Goal: Information Seeking & Learning: Learn about a topic

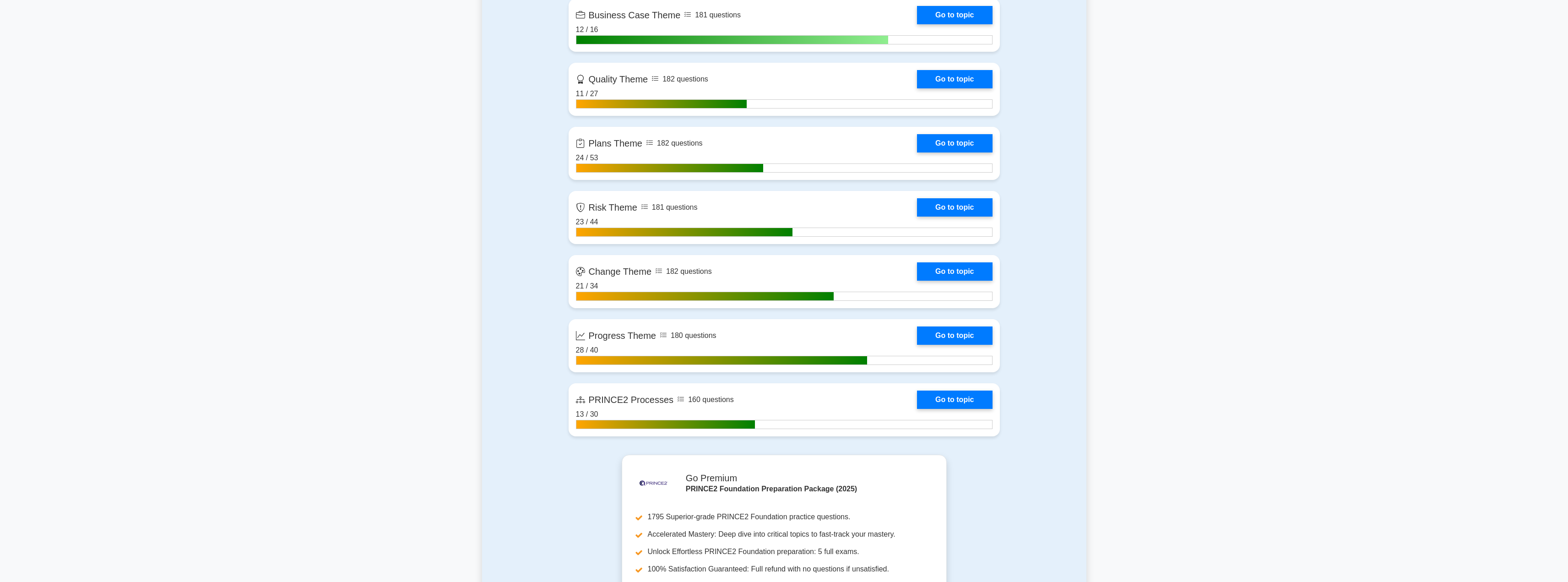
scroll to position [861, 0]
click at [579, 289] on link "Go to topic" at bounding box center [954, 334] width 75 height 18
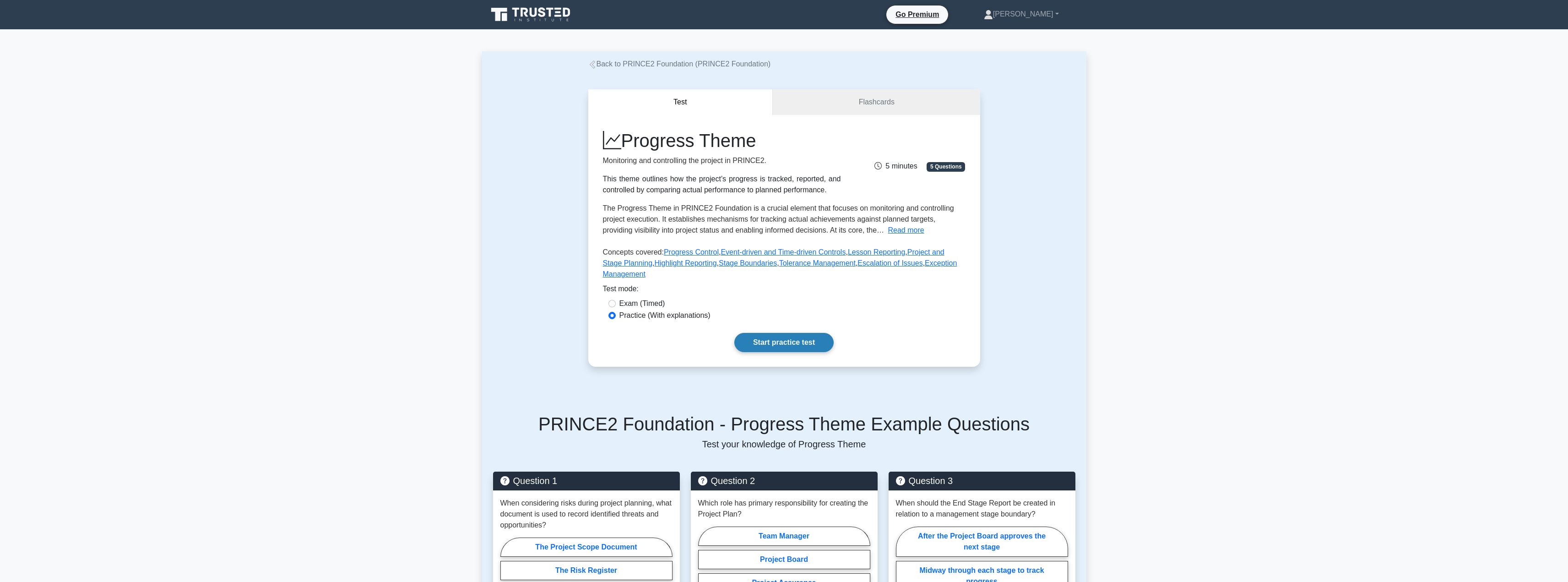
click at [784, 333] on link "Start practice test" at bounding box center [784, 342] width 99 height 19
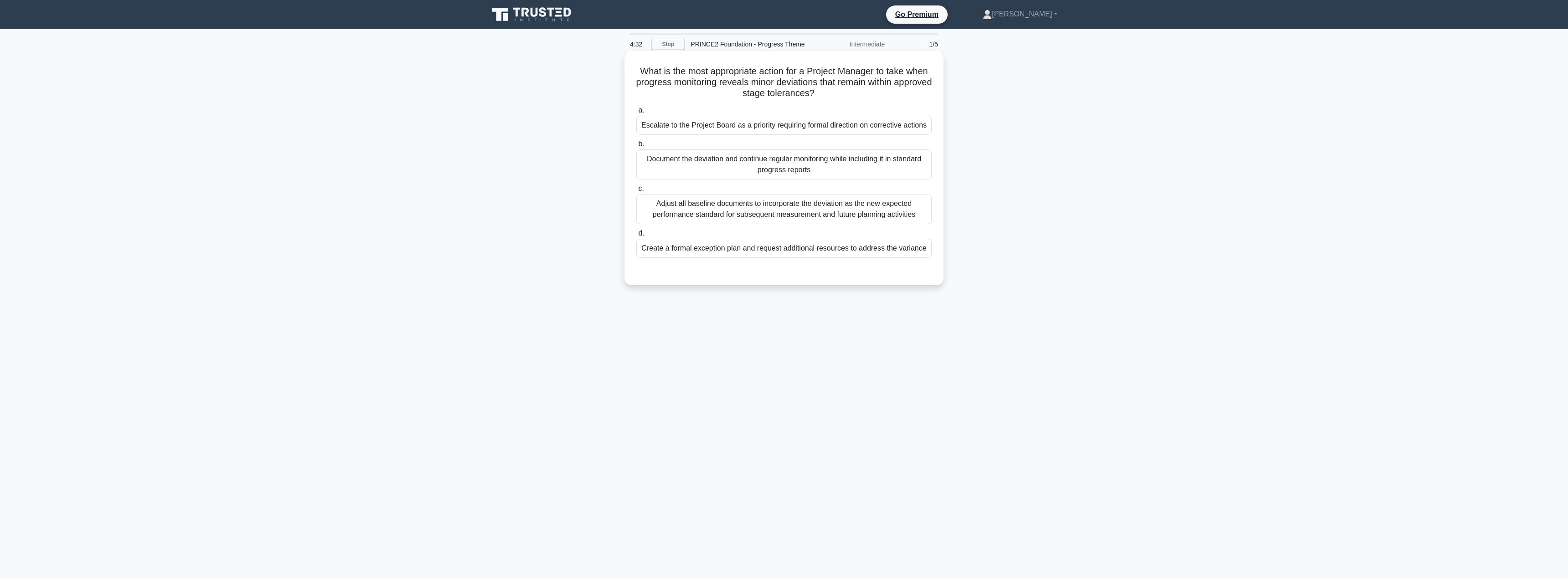
click at [712, 251] on div "Create a formal exception plan and request additional resources to address the …" at bounding box center [783, 248] width 295 height 19
click at [636, 237] on input "d. Create a formal exception plan and request additional resources to address t…" at bounding box center [636, 234] width 0 height 6
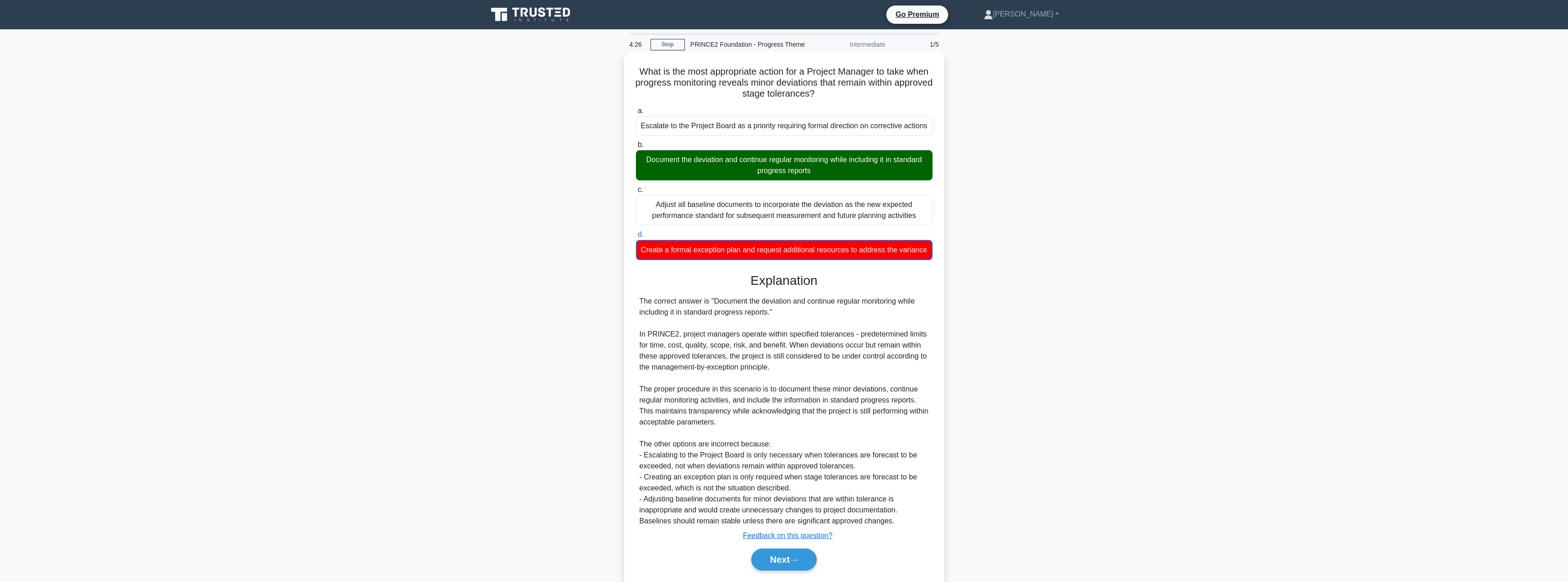
scroll to position [39, 0]
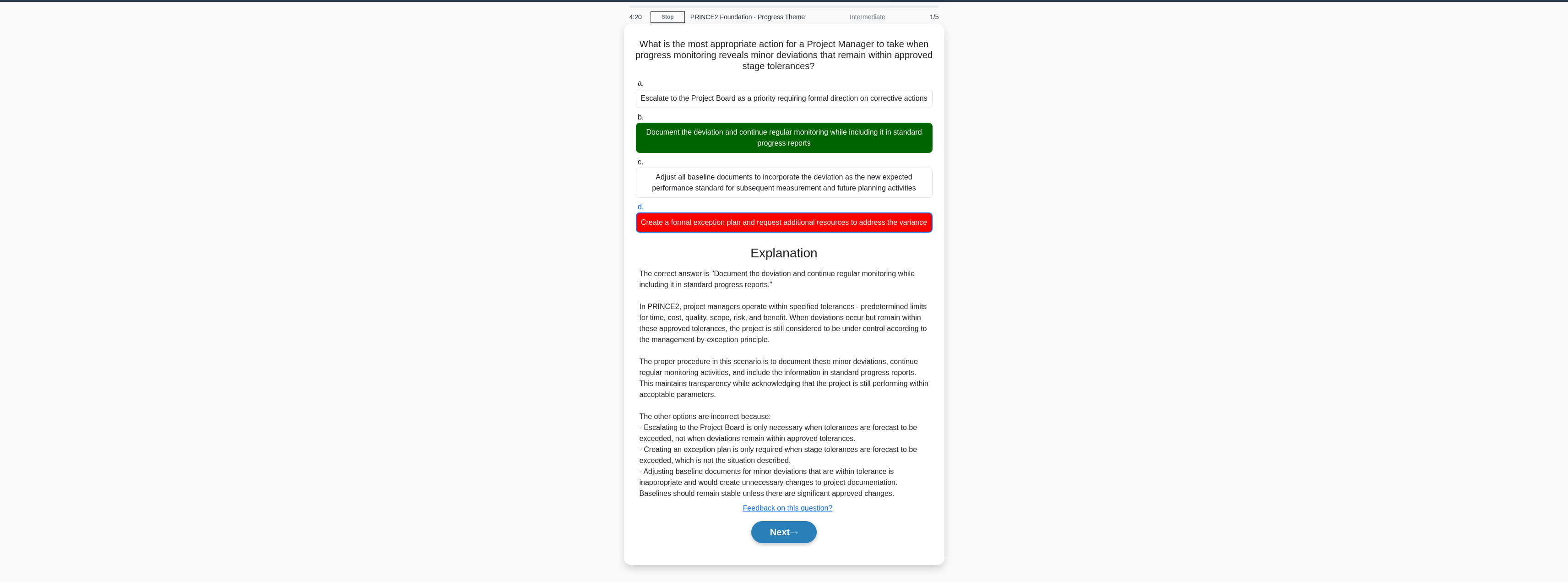
click at [790, 535] on button "Next" at bounding box center [784, 532] width 65 height 22
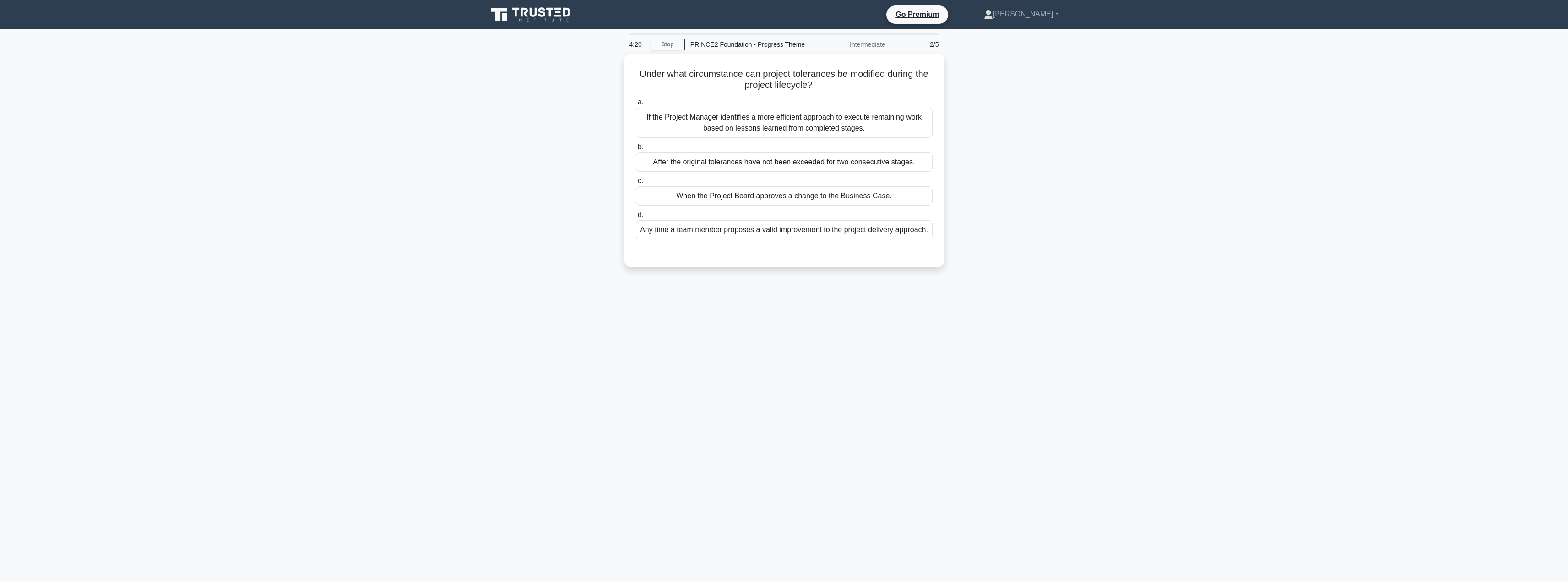
scroll to position [0, 0]
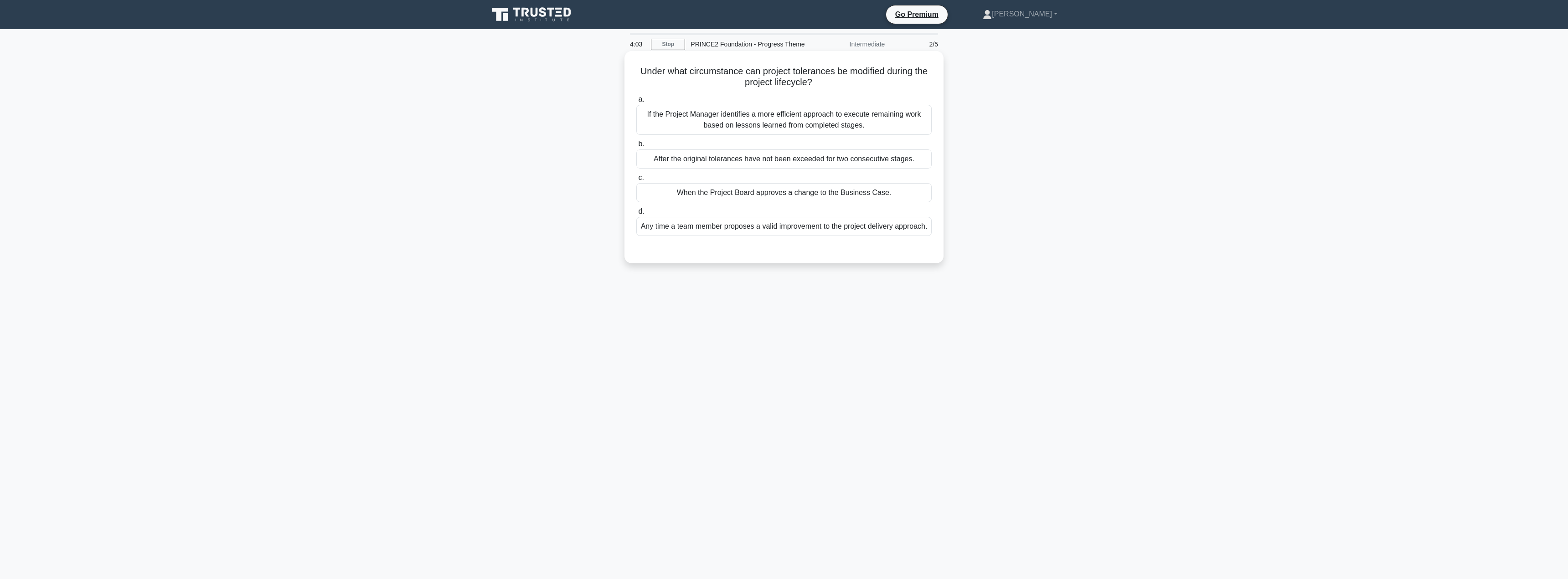
click at [729, 198] on div "When the Project Board approves a change to the Business Case." at bounding box center [783, 192] width 295 height 19
click at [636, 181] on input "c. When the Project Board approves a change to the Business Case." at bounding box center [636, 178] width 0 height 6
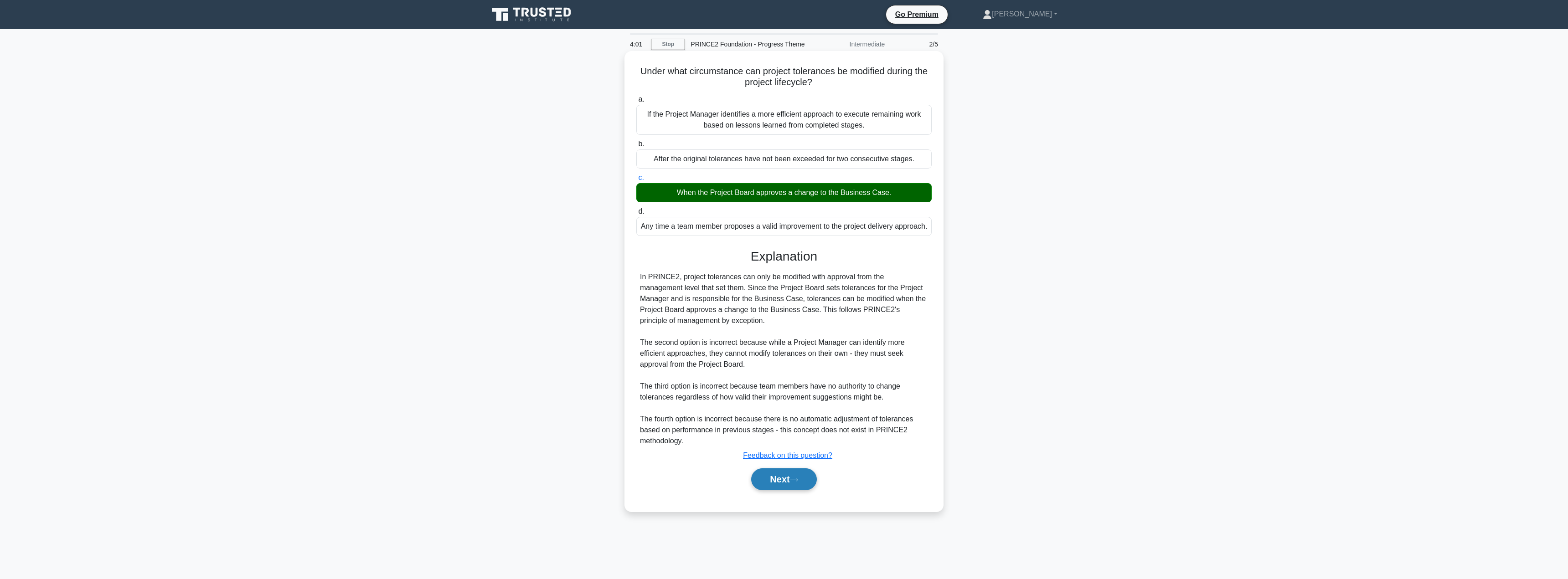
click at [778, 485] on button "Next" at bounding box center [783, 479] width 65 height 22
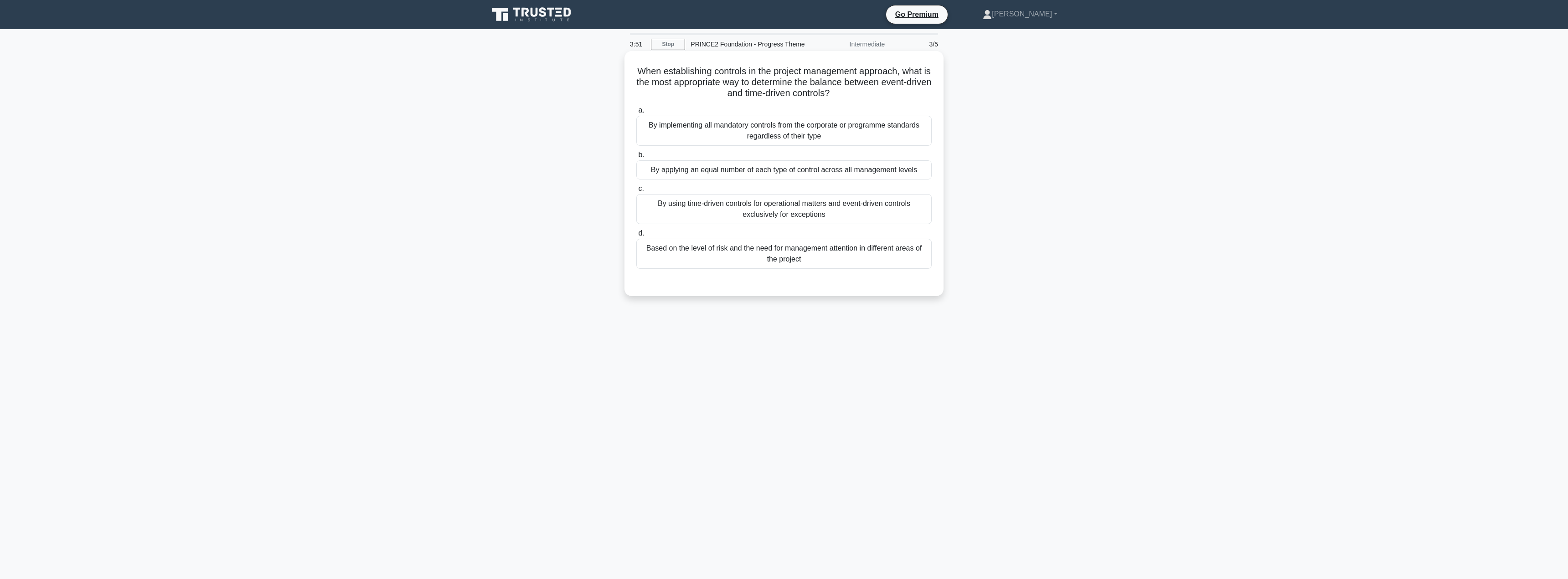
click at [707, 207] on div "By using time-driven controls for operational matters and event-driven controls…" at bounding box center [783, 209] width 295 height 30
click at [636, 192] on input "c. By using time-driven controls for operational matters and event-driven contr…" at bounding box center [636, 189] width 0 height 6
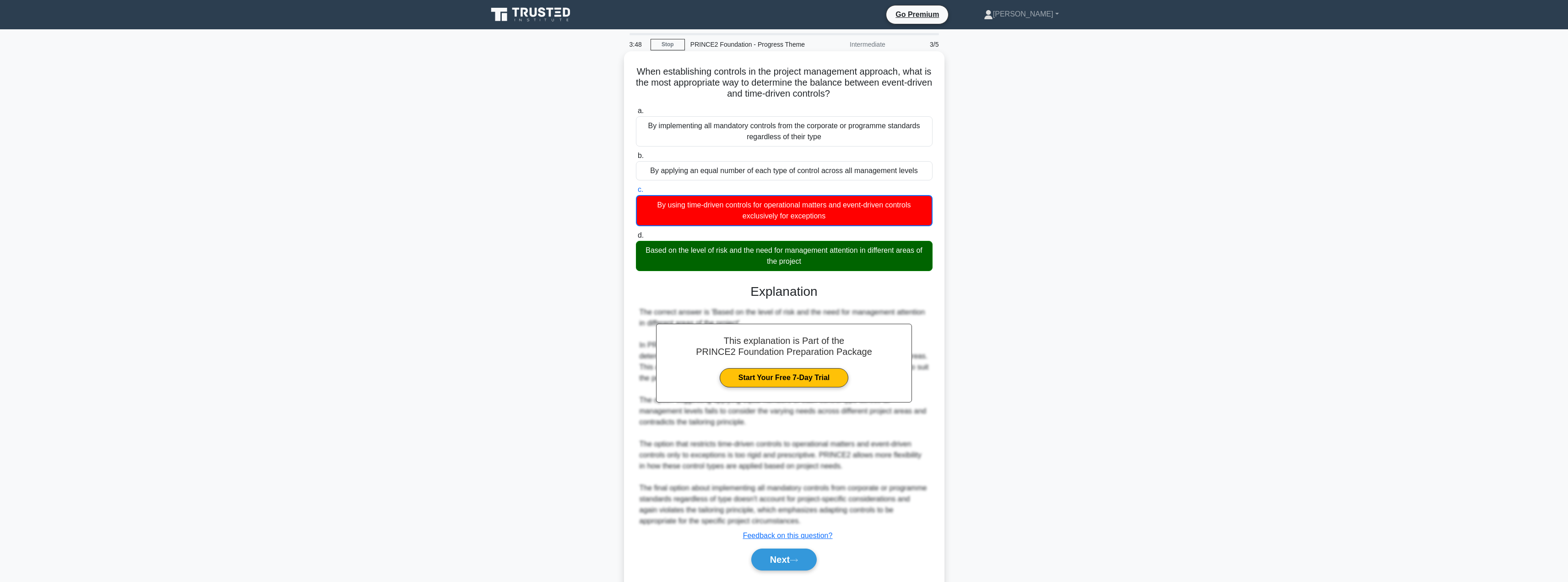
scroll to position [28, 0]
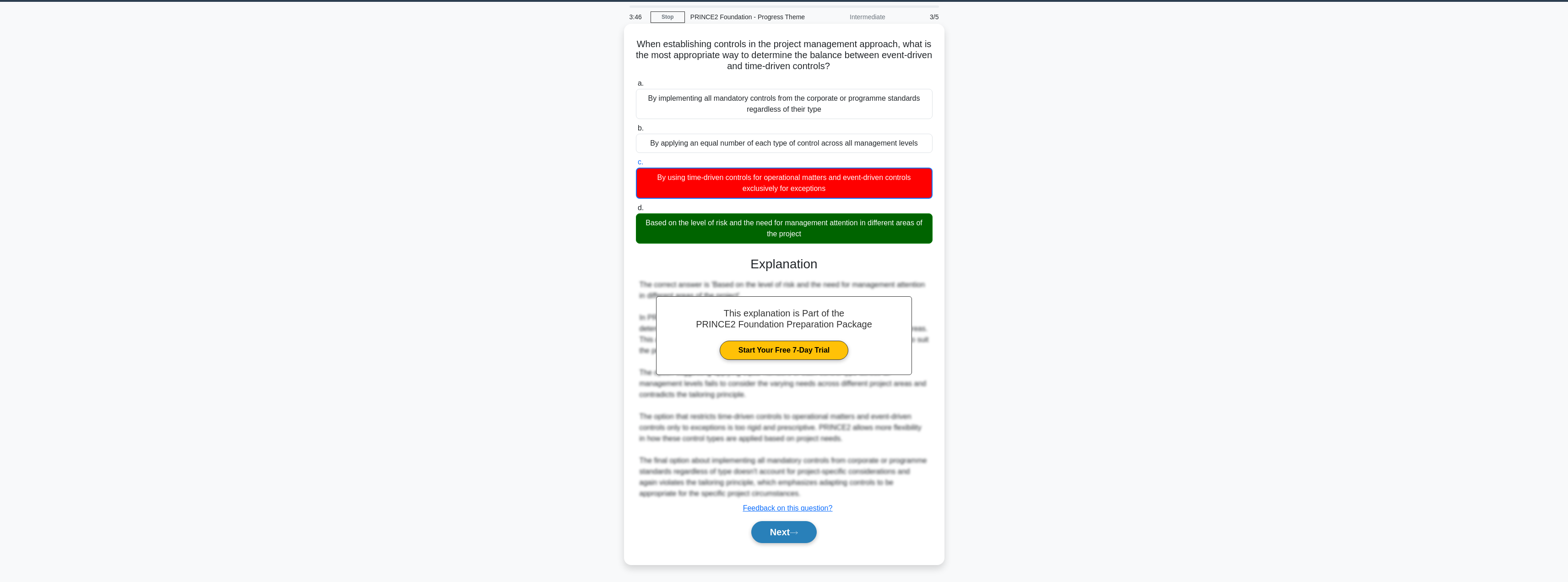
click at [770, 531] on button "Next" at bounding box center [784, 532] width 65 height 22
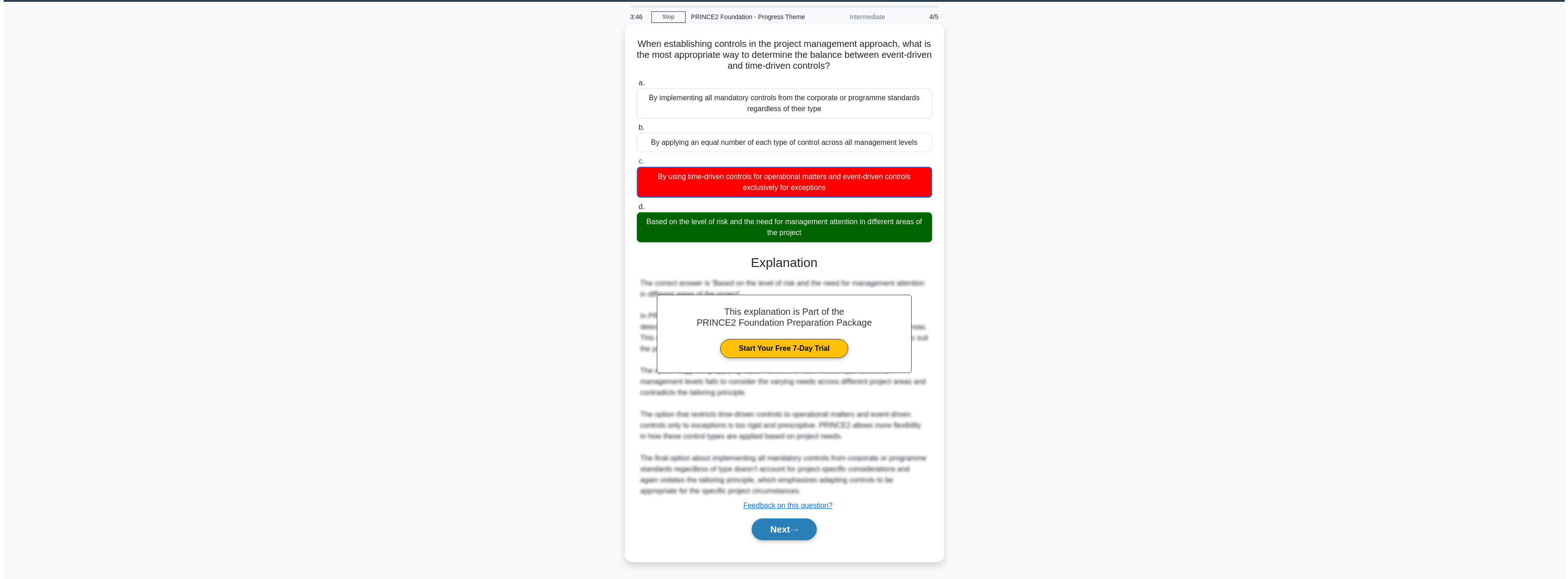
scroll to position [0, 0]
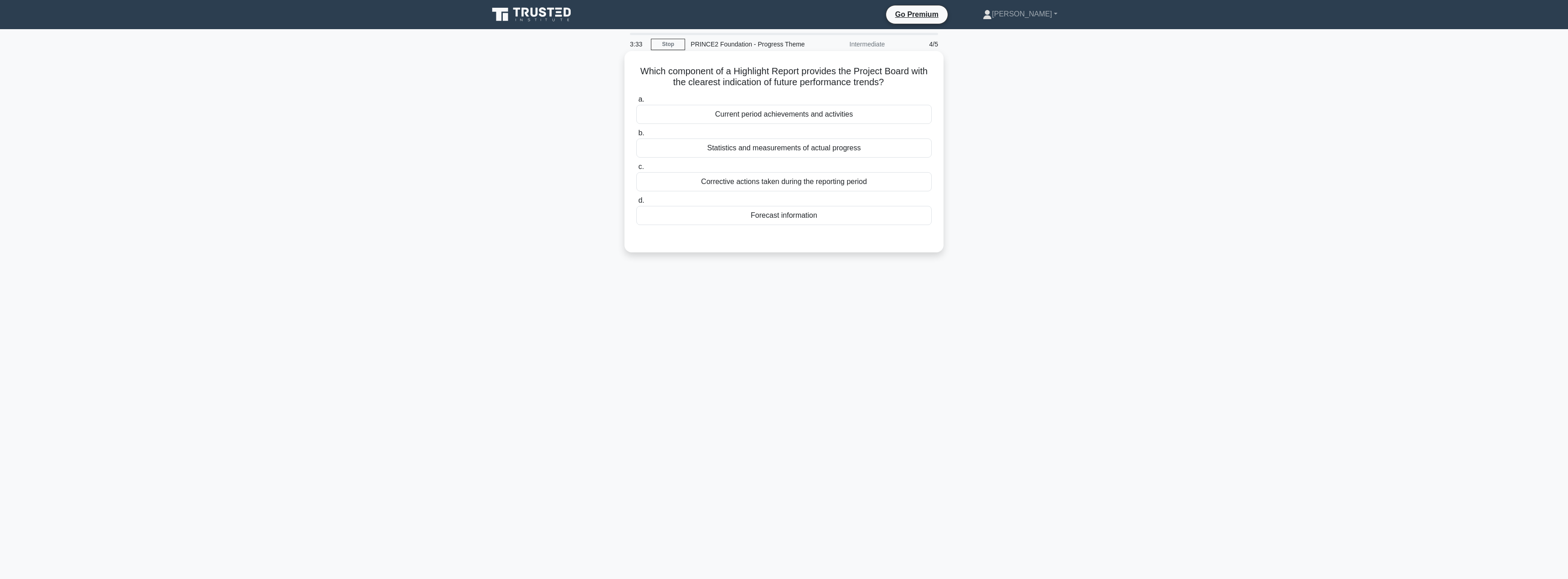
click at [746, 112] on div "Current period achievements and activities" at bounding box center [783, 114] width 295 height 19
click at [636, 102] on input "a. Current period achievements and activities" at bounding box center [636, 100] width 0 height 6
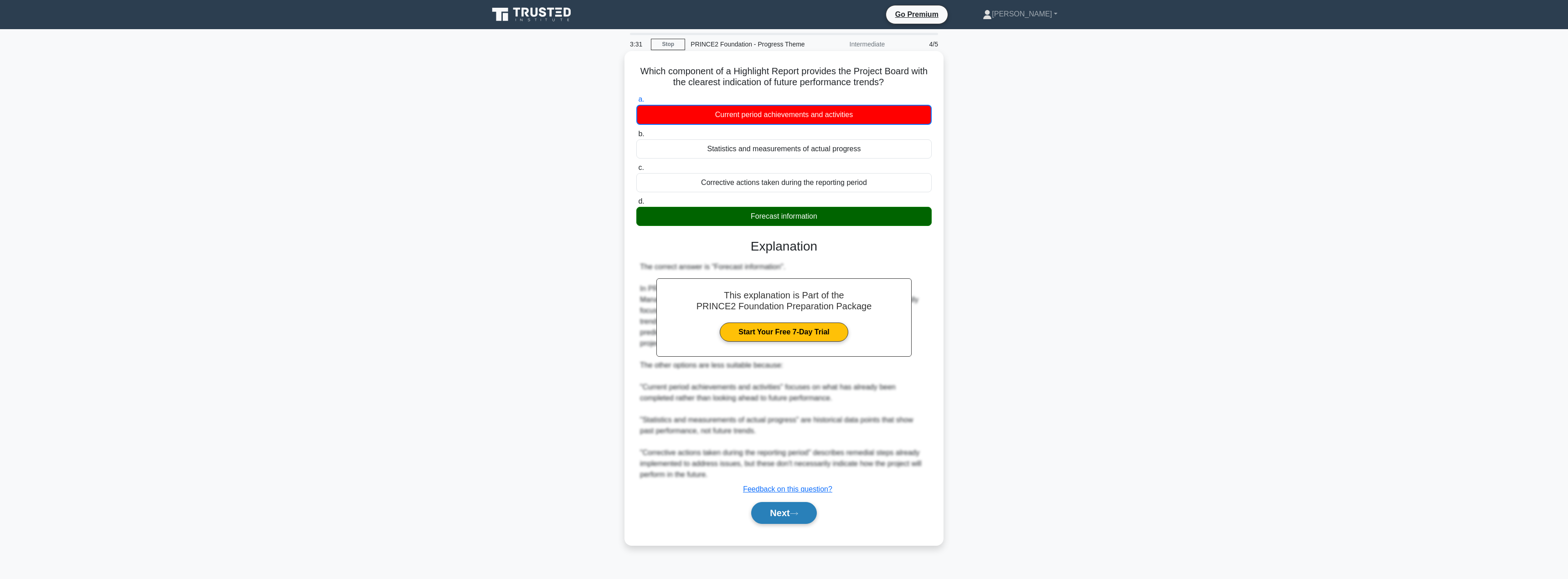
click at [786, 524] on button "Next" at bounding box center [783, 513] width 65 height 22
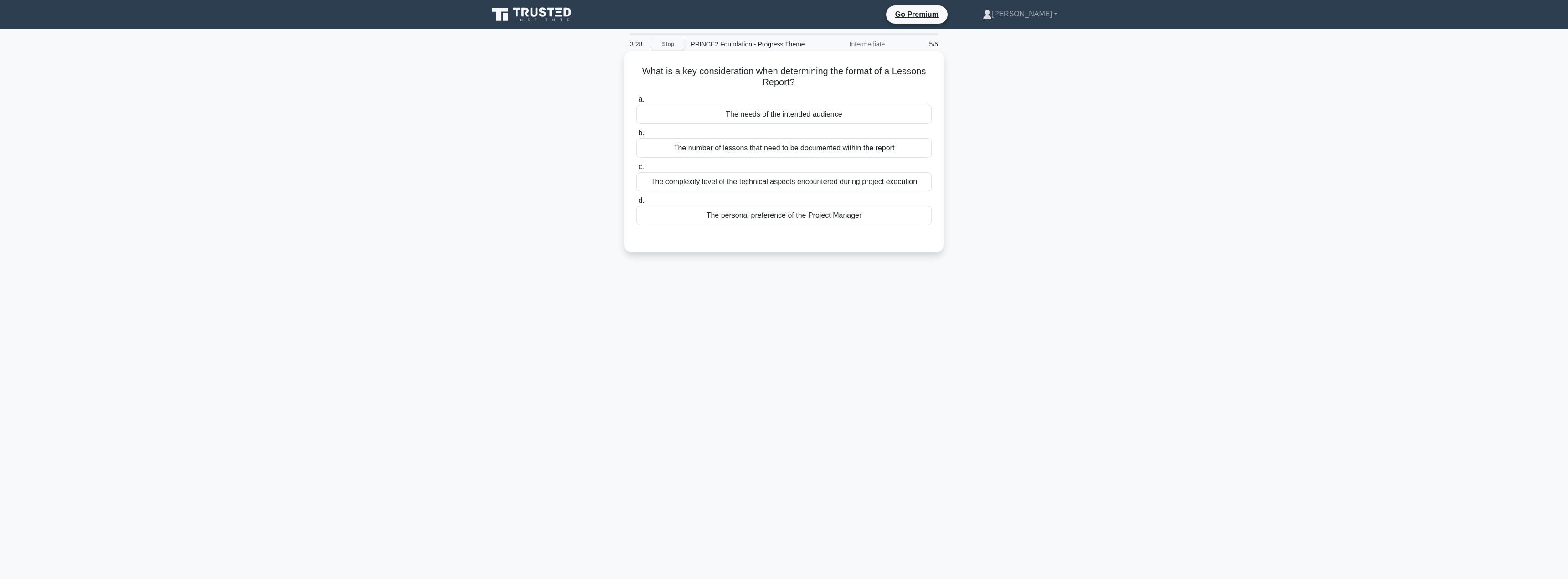
click at [801, 123] on div "The needs of the intended audience" at bounding box center [783, 114] width 295 height 19
click at [636, 102] on input "a. The needs of the intended audience" at bounding box center [636, 100] width 0 height 6
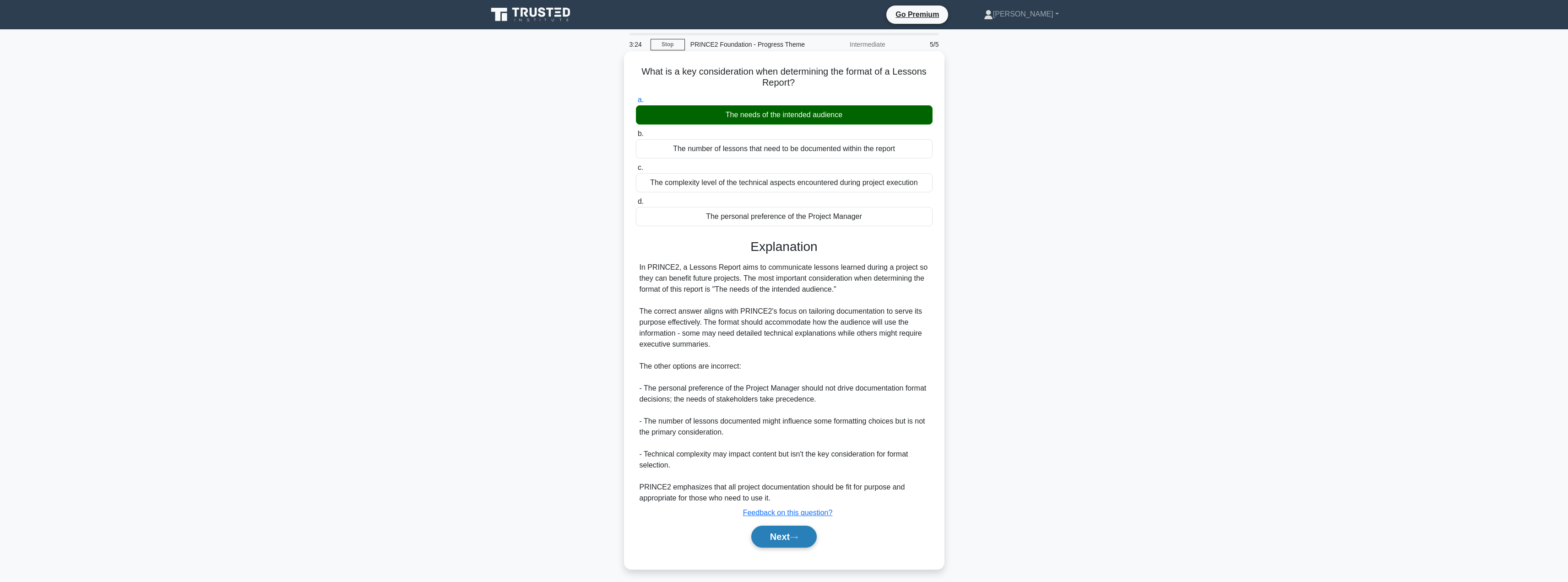
click at [762, 542] on button "Next" at bounding box center [784, 537] width 65 height 22
click at [779, 531] on button "Next" at bounding box center [784, 537] width 65 height 22
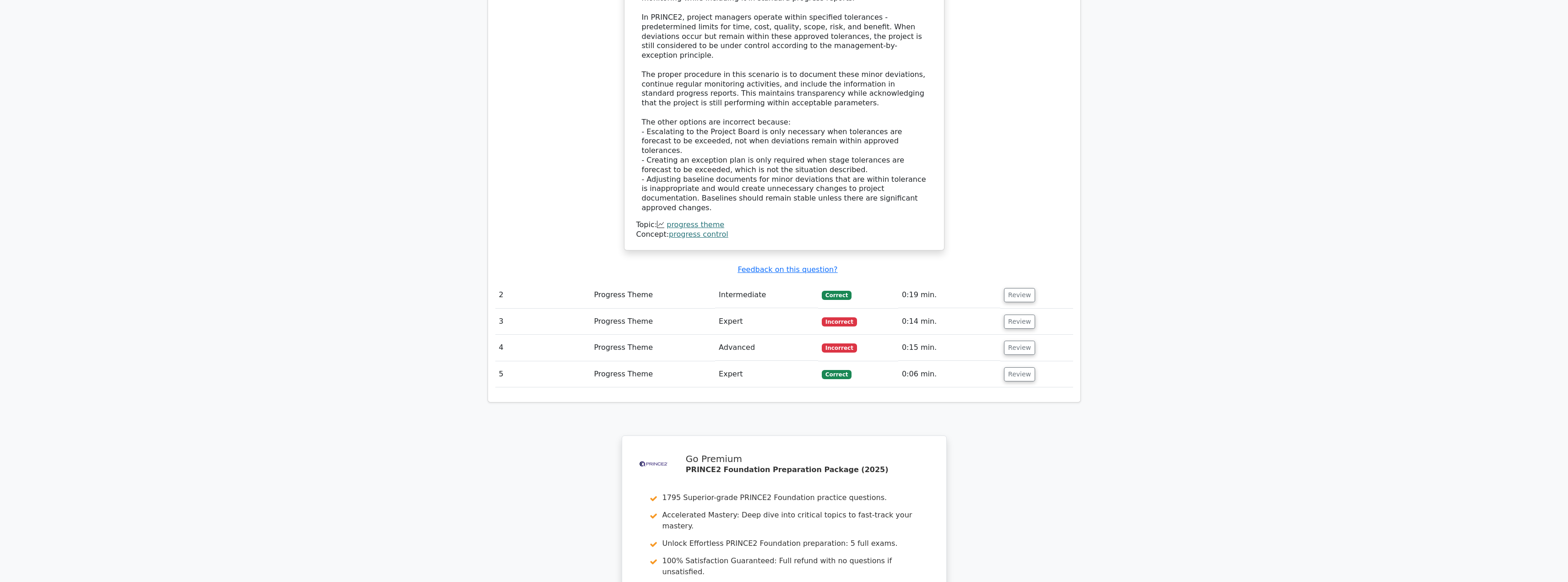
scroll to position [1190, 0]
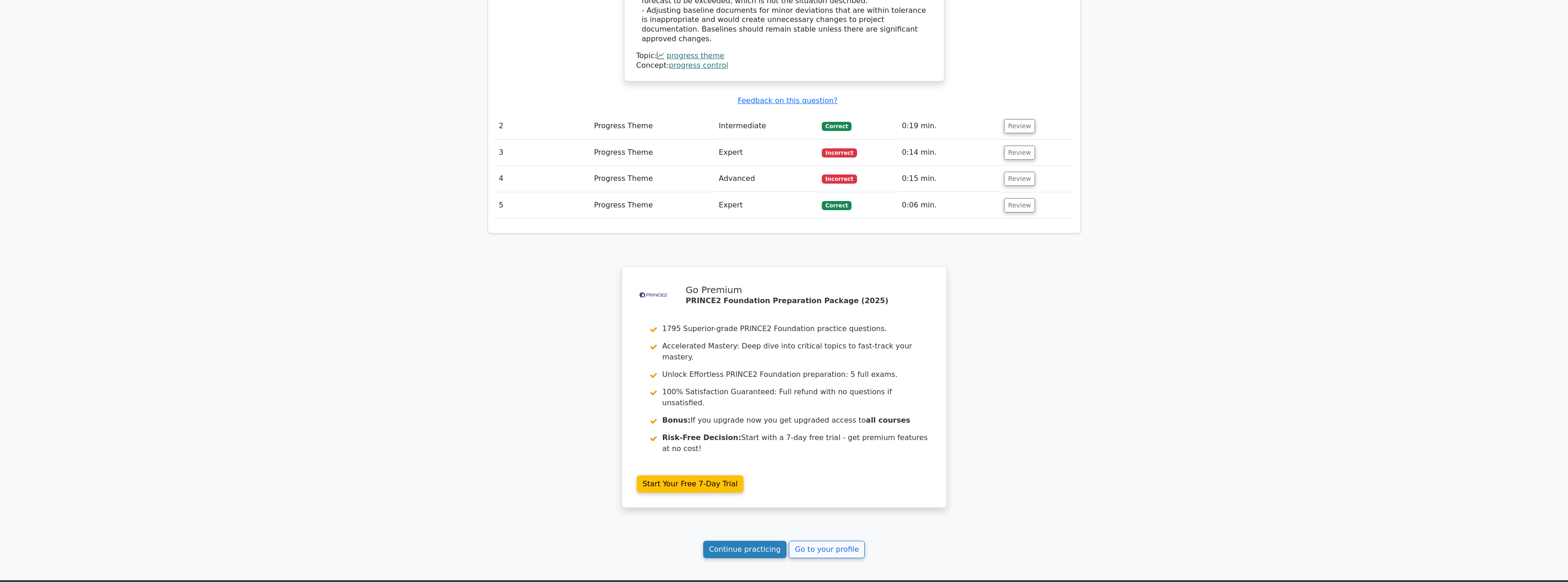
click at [768, 540] on link "Continue practicing" at bounding box center [745, 549] width 84 height 17
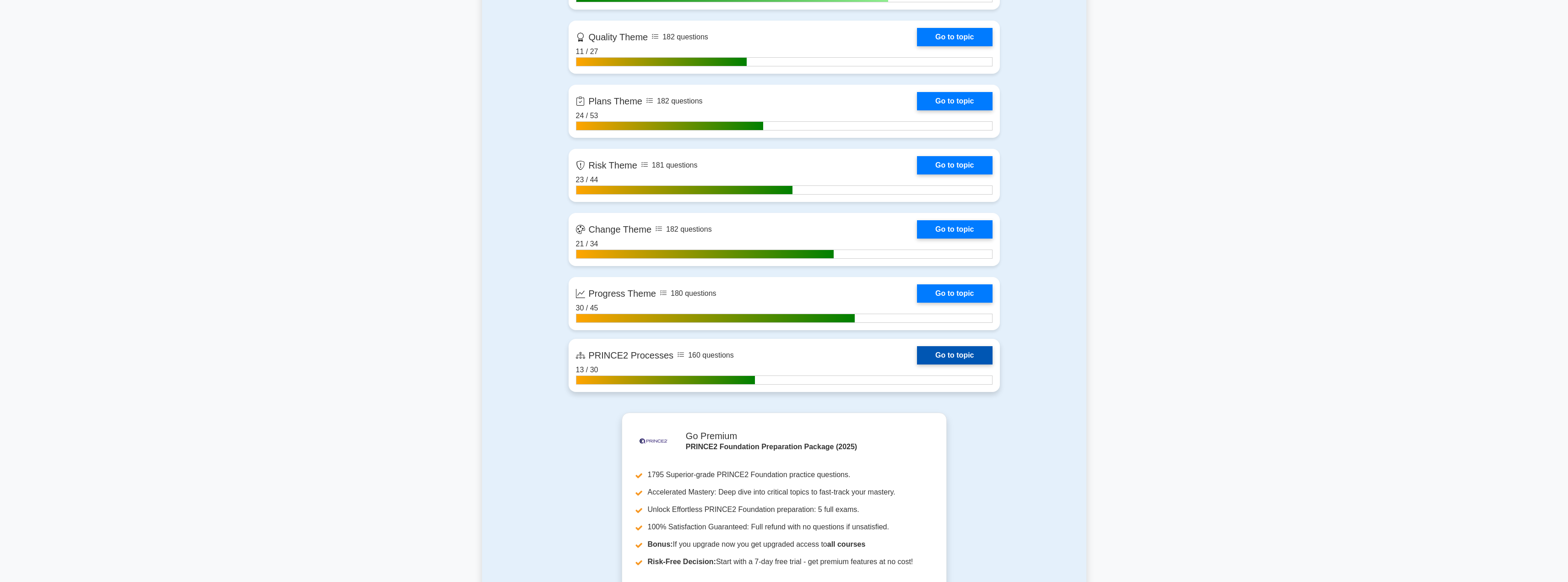
scroll to position [905, 0]
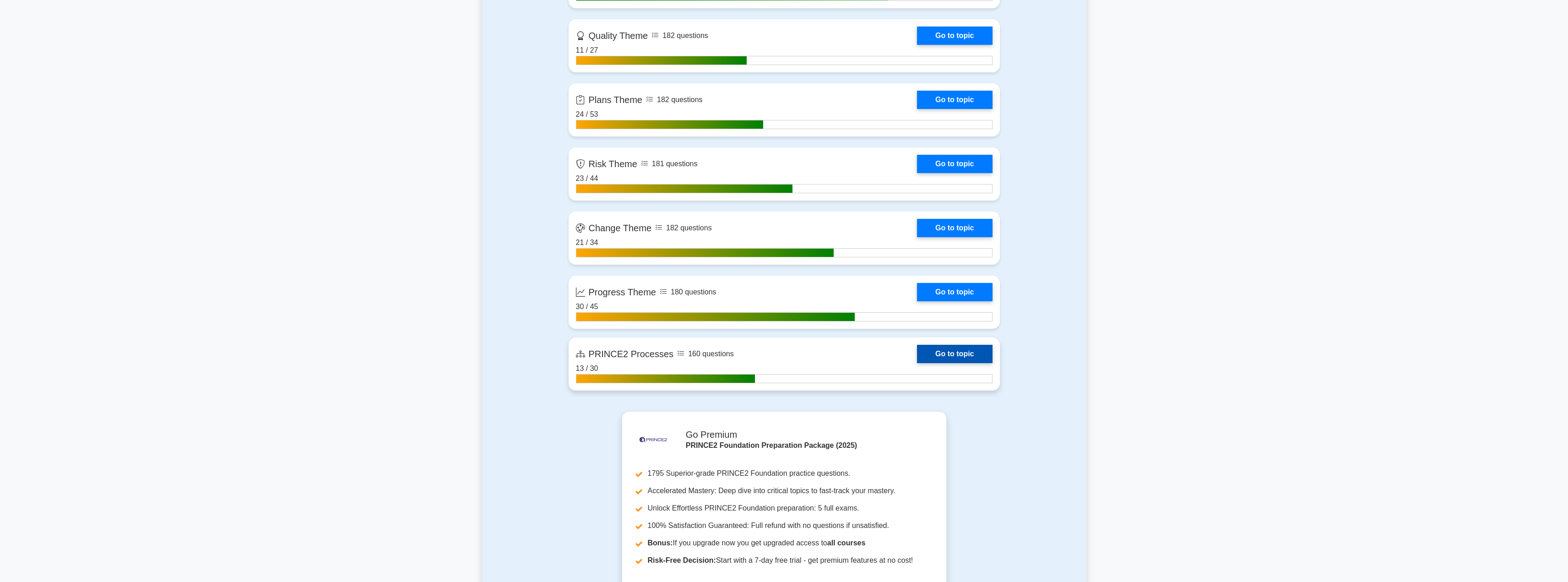
click at [944, 356] on link "Go to topic" at bounding box center [954, 354] width 75 height 18
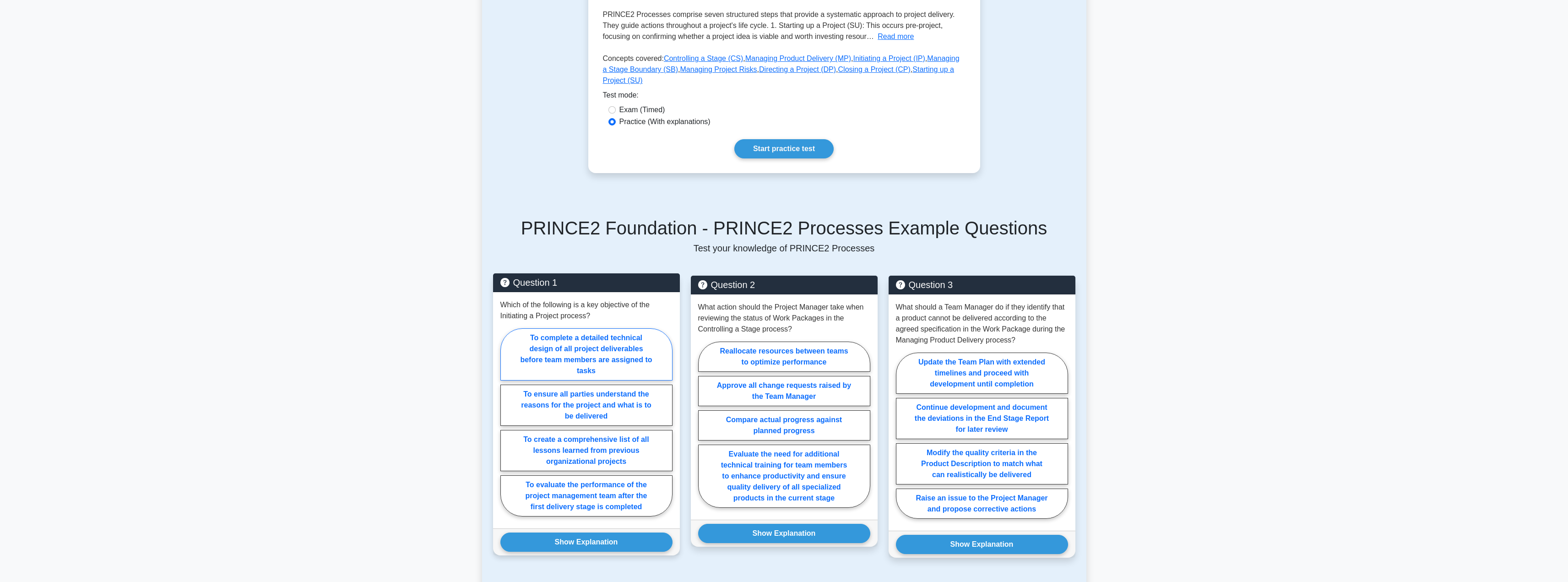
scroll to position [218, 0]
click at [584, 400] on label "To ensure all parties understand the reasons for the project and what is to be …" at bounding box center [586, 404] width 172 height 41
click at [506, 422] on input "To ensure all parties understand the reasons for the project and what is to be …" at bounding box center [503, 425] width 6 height 6
radio input "true"
click at [564, 542] on div "Show Explanation Correct Answer: To ensure all parties understand the reasons f…" at bounding box center [586, 541] width 187 height 27
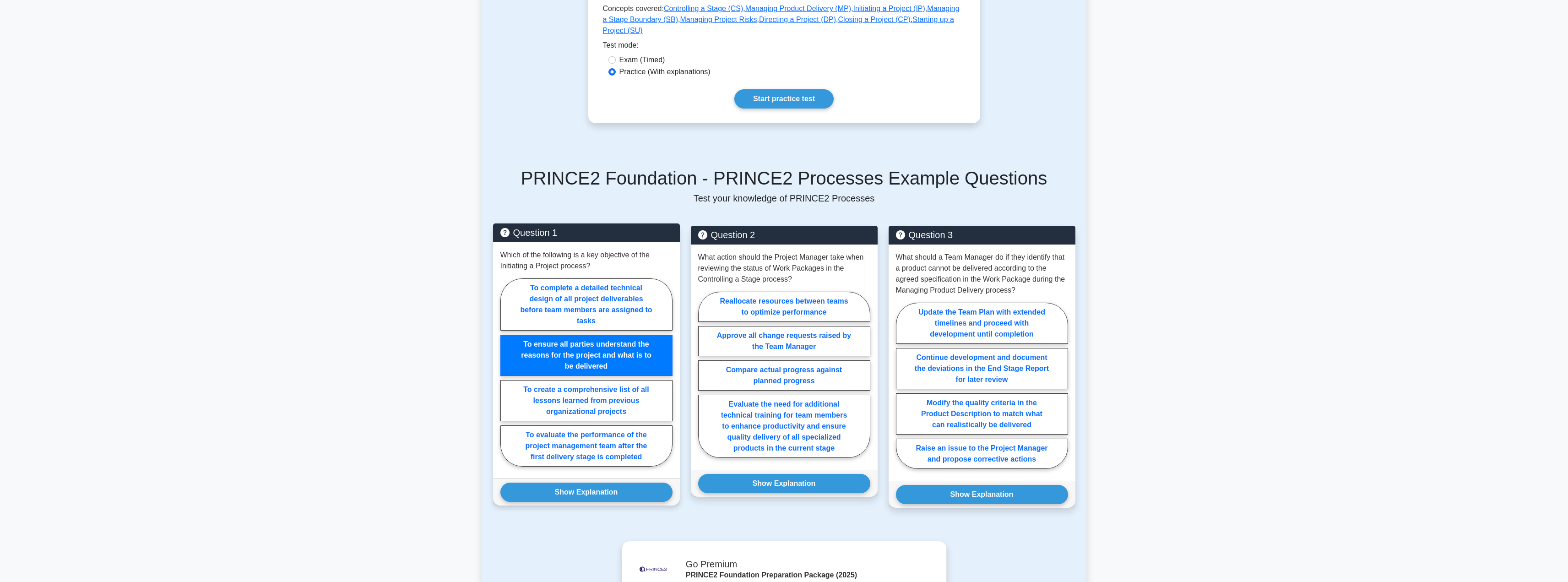
scroll to position [285, 0]
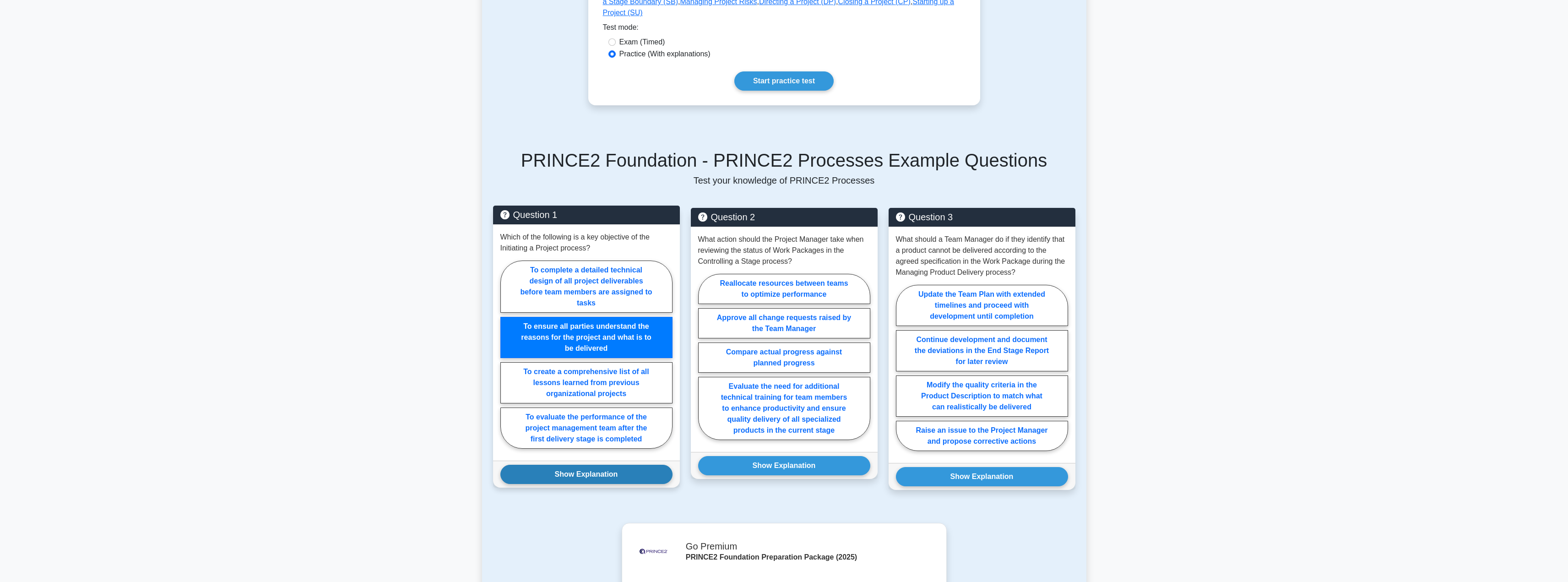
click at [570, 465] on button "Show Explanation" at bounding box center [586, 474] width 172 height 19
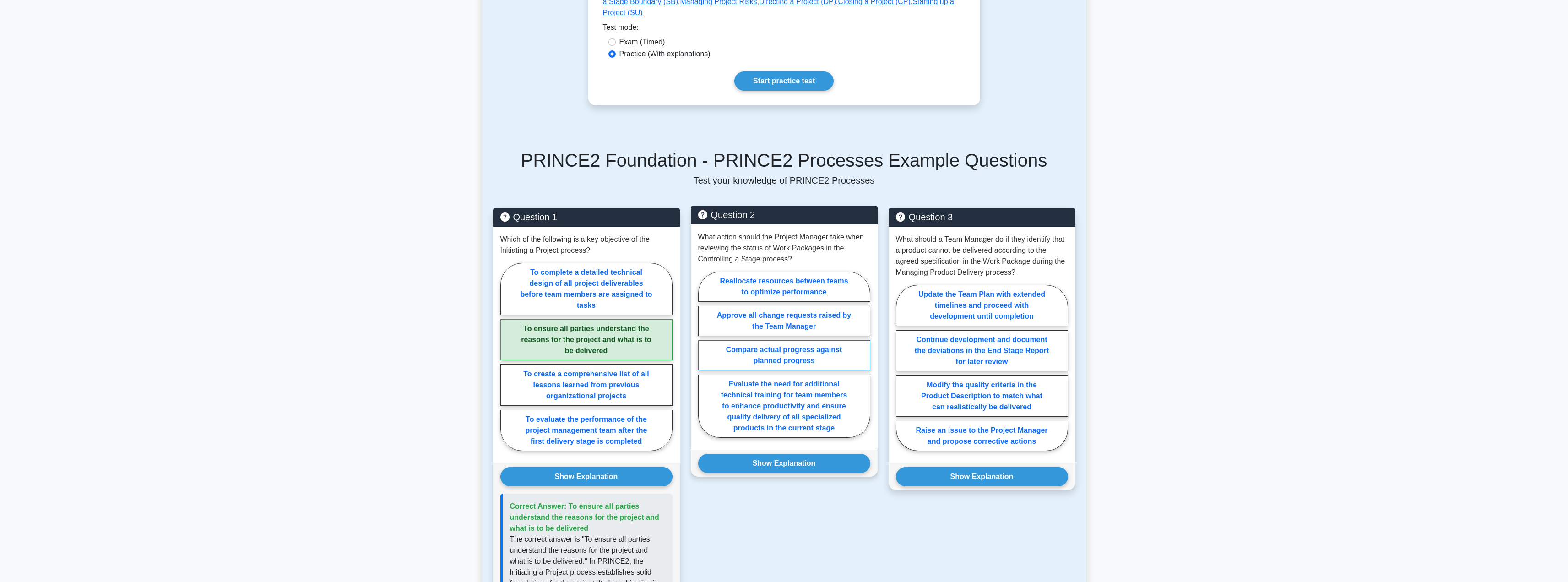
click at [762, 348] on label "Compare actual progress against planned progress" at bounding box center [784, 355] width 172 height 30
click at [704, 355] on input "Compare actual progress against planned progress" at bounding box center [701, 358] width 6 height 6
radio input "true"
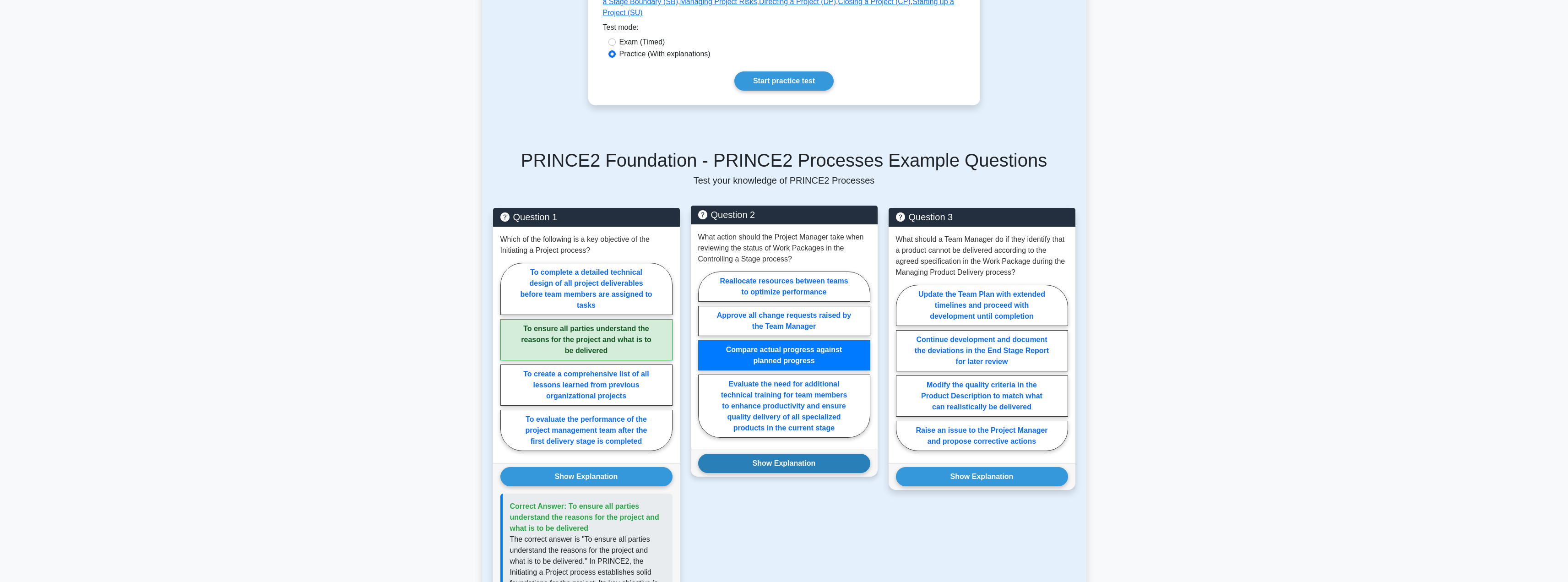
click at [756, 454] on button "Show Explanation" at bounding box center [784, 463] width 172 height 19
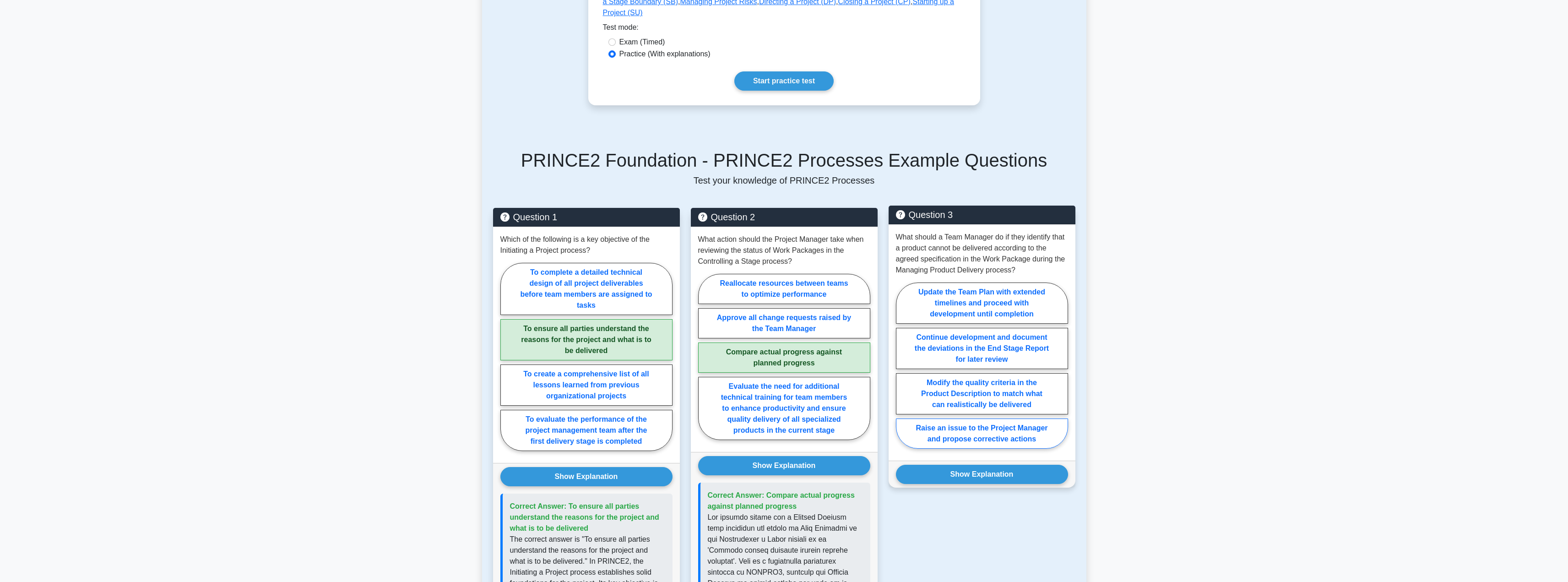
click at [943, 422] on label "Raise an issue to the Project Manager and propose corrective actions" at bounding box center [982, 433] width 172 height 30
click at [902, 371] on input "Raise an issue to the Project Manager and propose corrective actions" at bounding box center [899, 369] width 6 height 6
radio input "true"
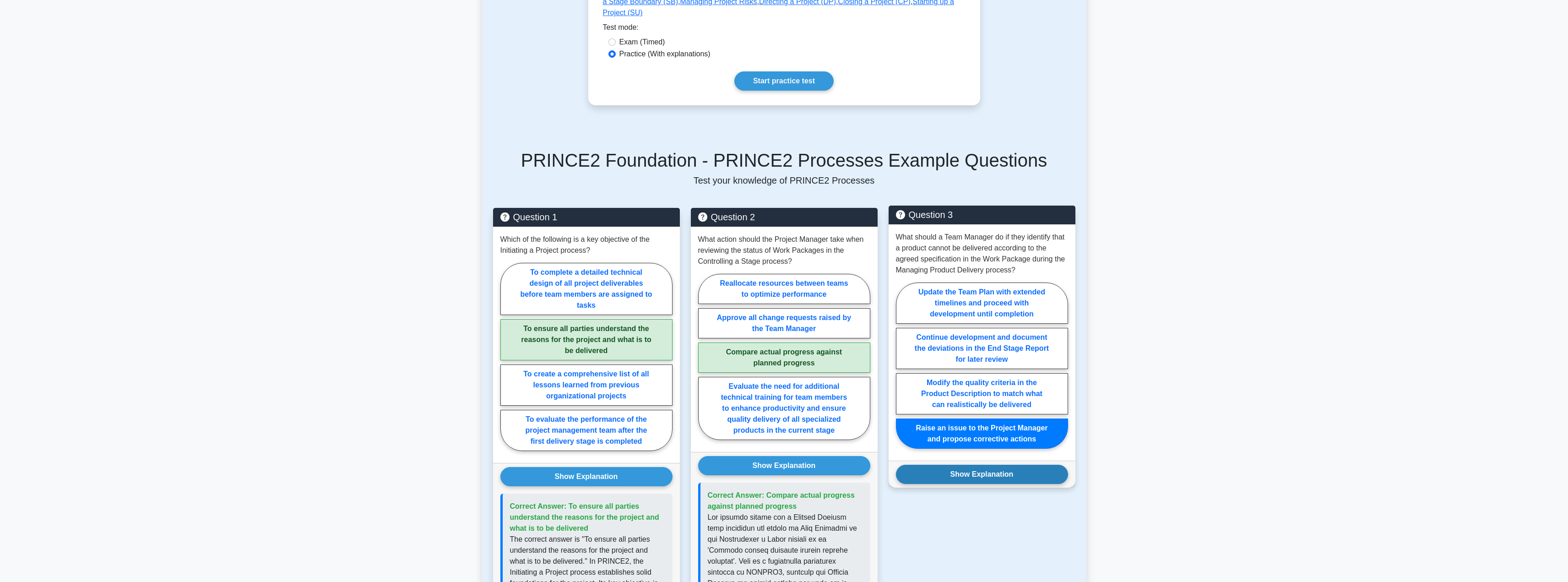
click at [933, 466] on button "Show Explanation" at bounding box center [982, 474] width 172 height 19
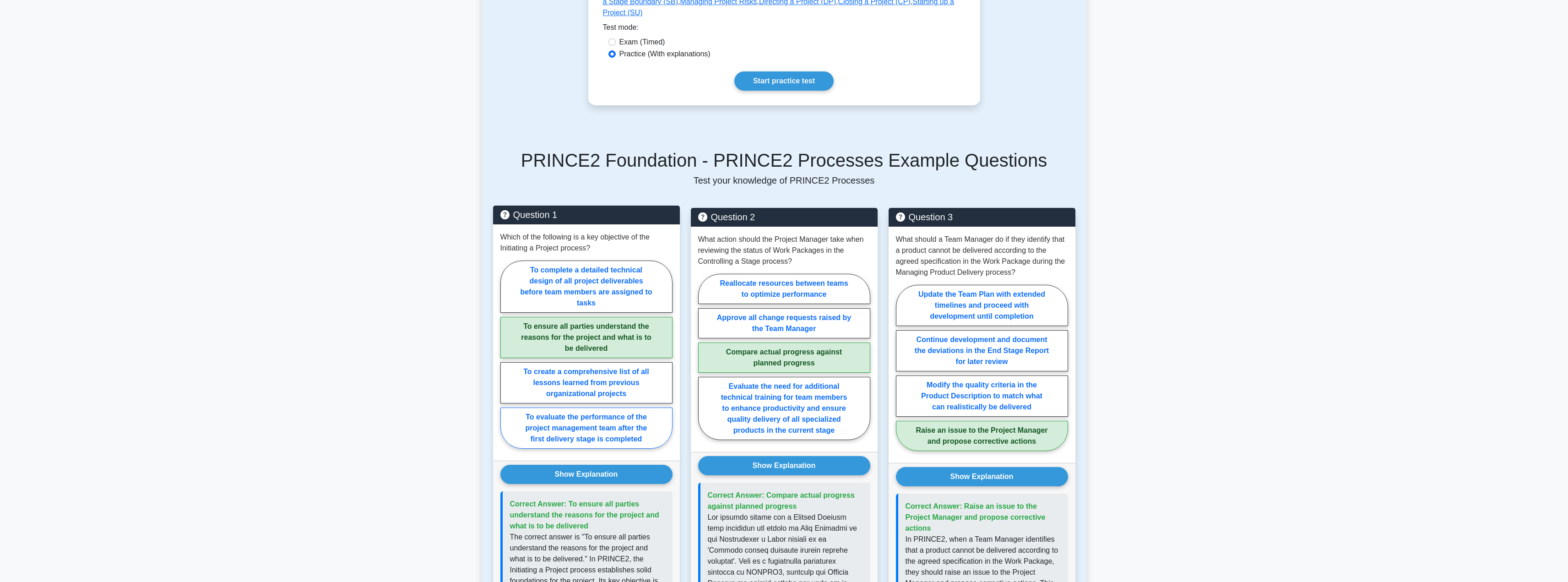
scroll to position [0, 0]
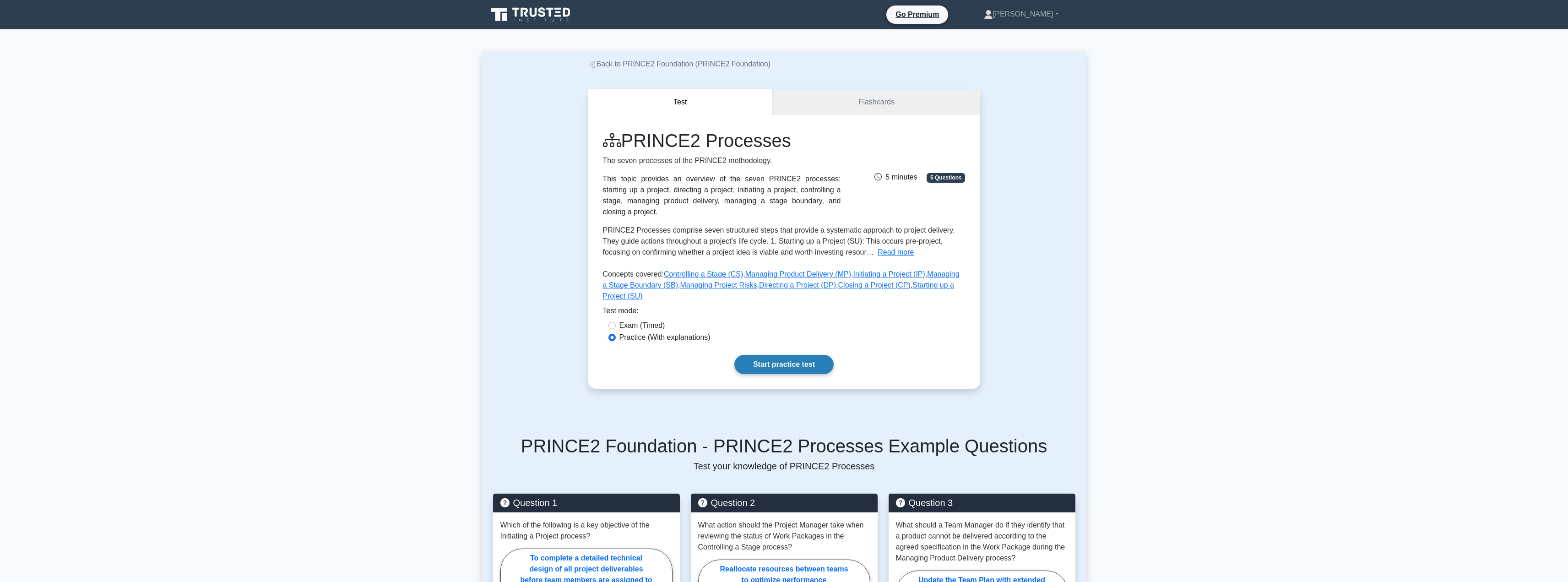
click at [780, 355] on link "Start practice test" at bounding box center [784, 364] width 99 height 19
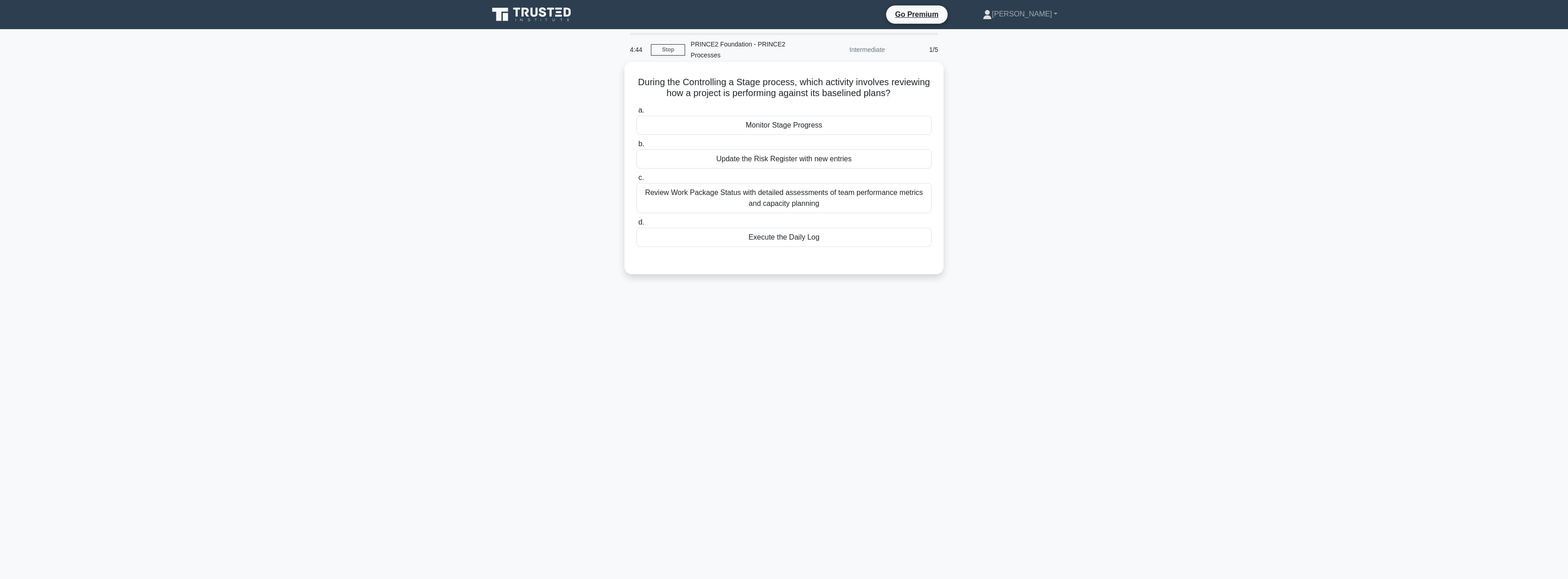
click at [805, 247] on div "Execute the Daily Log" at bounding box center [783, 237] width 295 height 19
click at [636, 226] on input "d. Execute the Daily Log" at bounding box center [636, 223] width 0 height 6
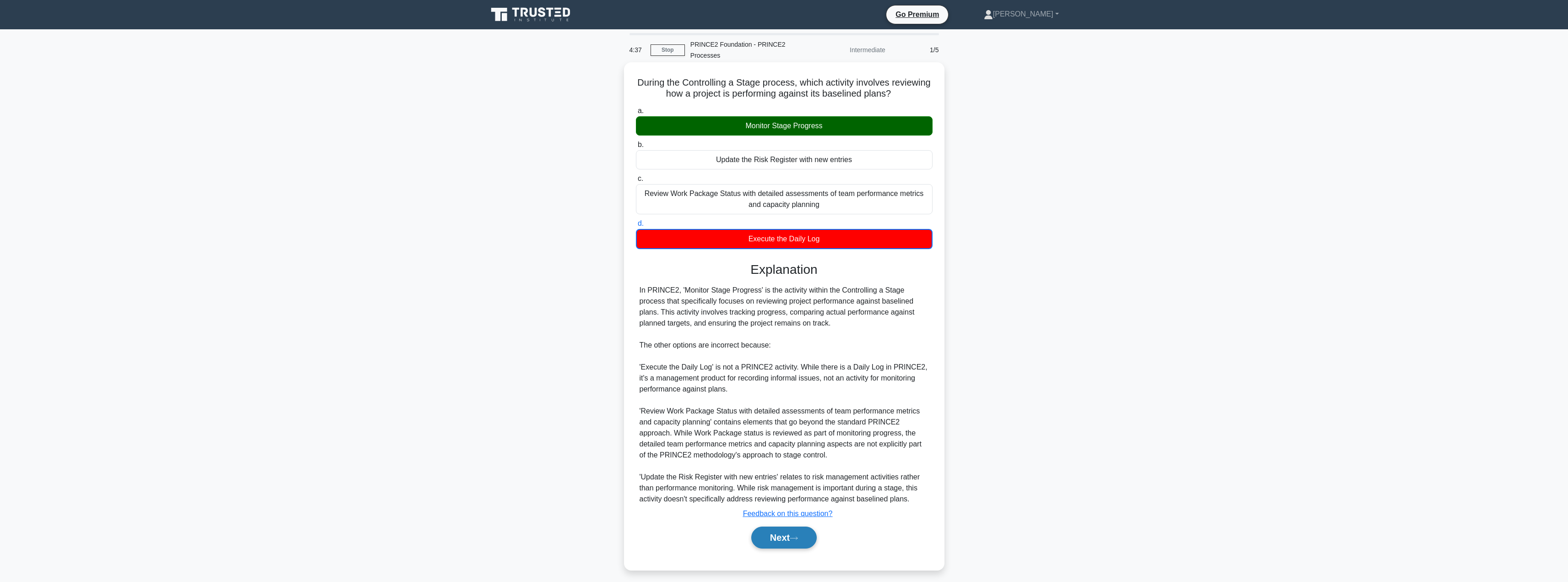
click at [776, 536] on button "Next" at bounding box center [784, 537] width 65 height 22
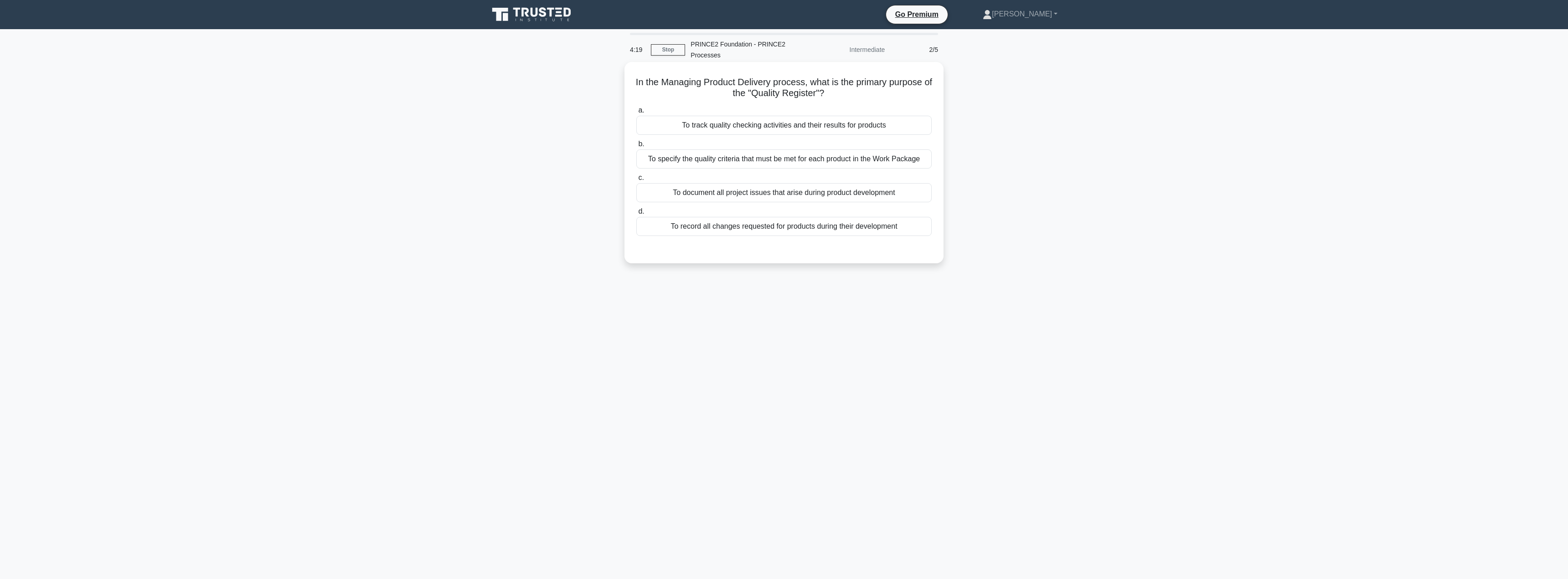
click at [797, 127] on div "To track quality checking activities and their results for products" at bounding box center [783, 125] width 295 height 19
click at [636, 113] on input "a. To track quality checking activities and their results for products" at bounding box center [636, 111] width 0 height 6
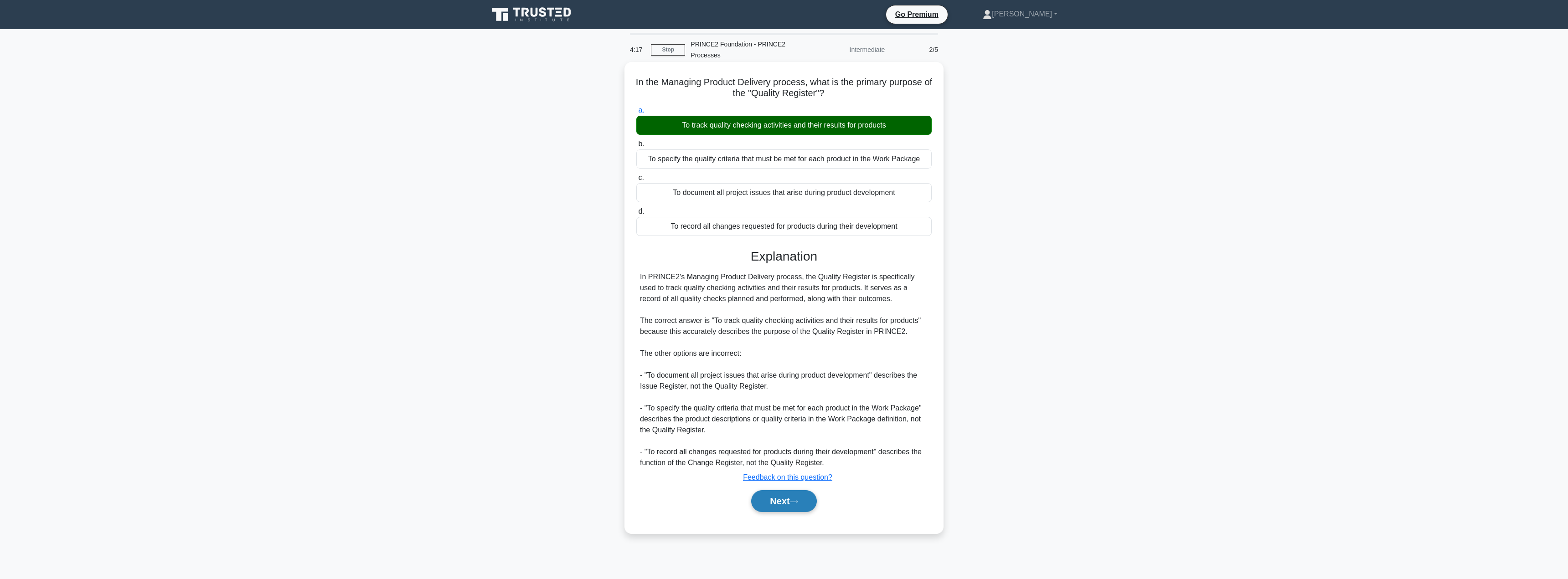
click at [774, 501] on button "Next" at bounding box center [783, 501] width 65 height 22
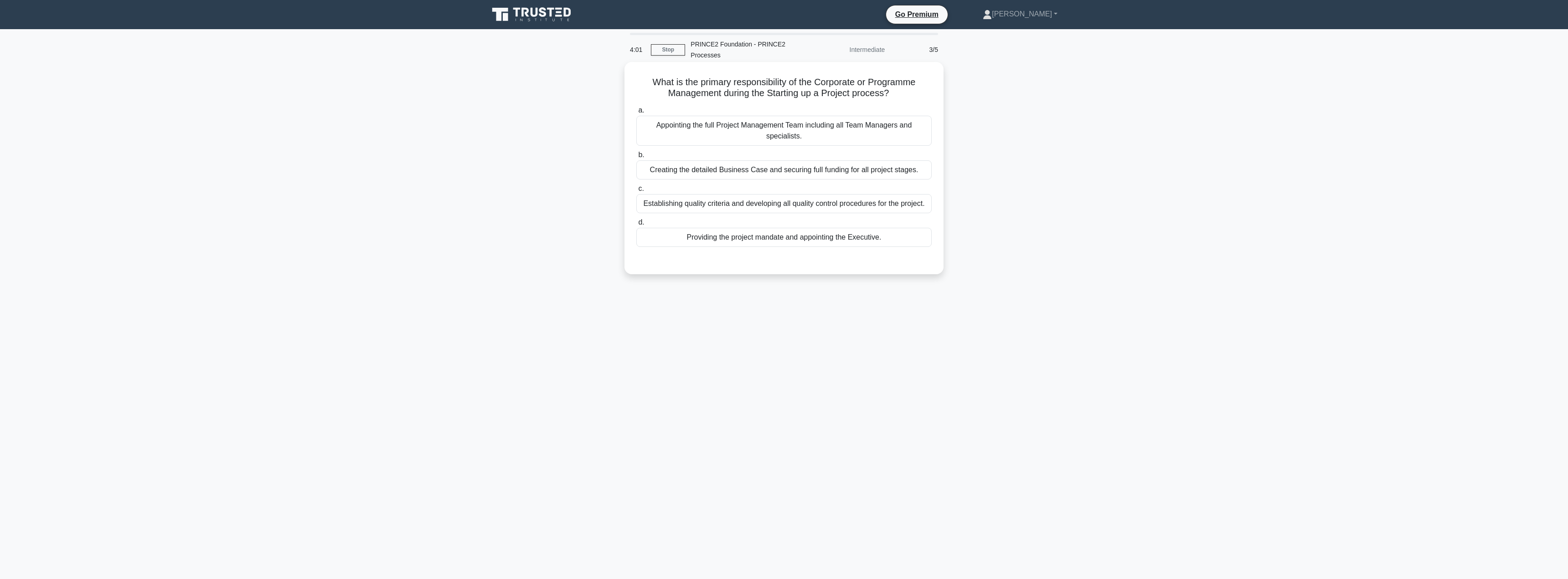
click at [771, 240] on div "Providing the project mandate and appointing the Executive." at bounding box center [783, 237] width 295 height 19
click at [636, 226] on input "d. Providing the project mandate and appointing the Executive." at bounding box center [636, 223] width 0 height 6
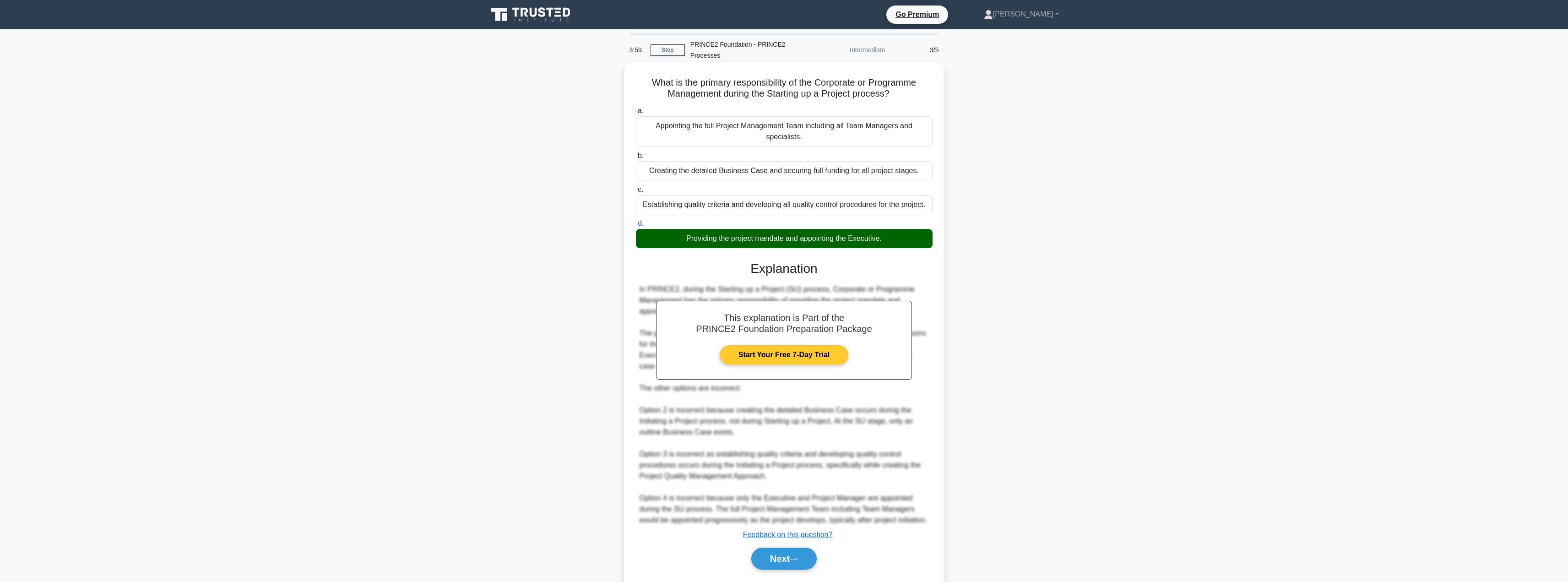
scroll to position [38, 0]
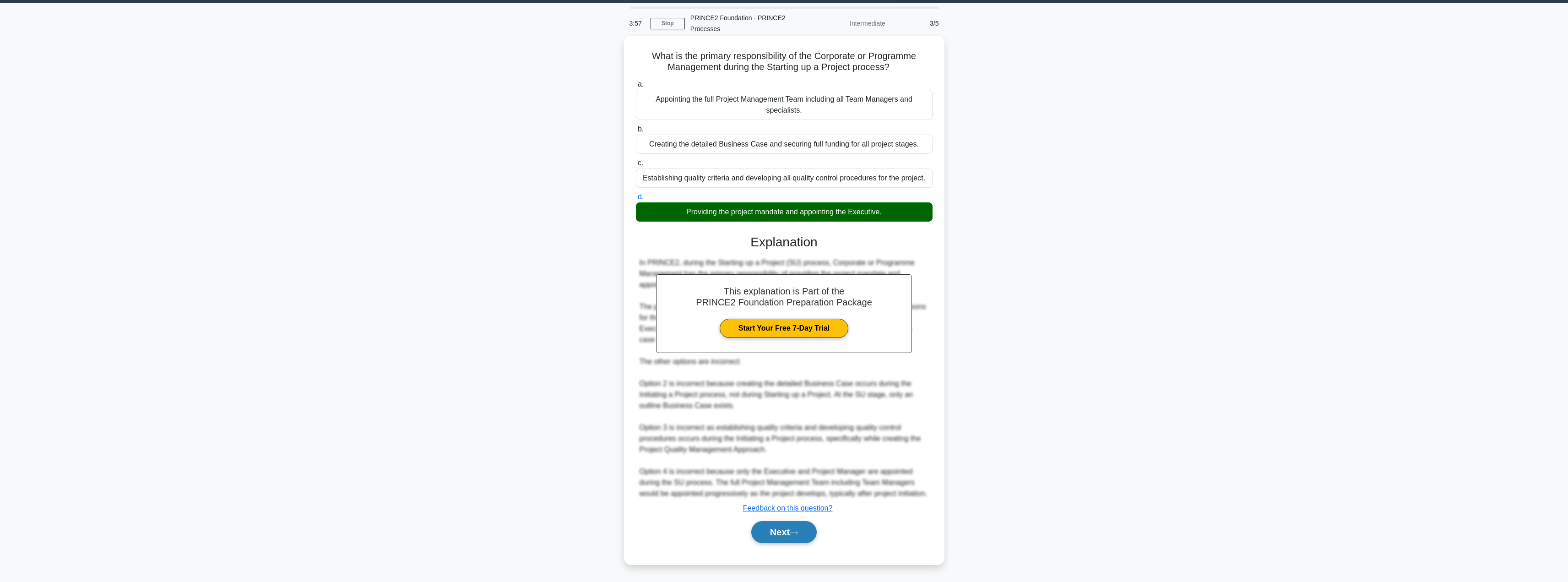
click at [772, 534] on button "Next" at bounding box center [784, 532] width 65 height 22
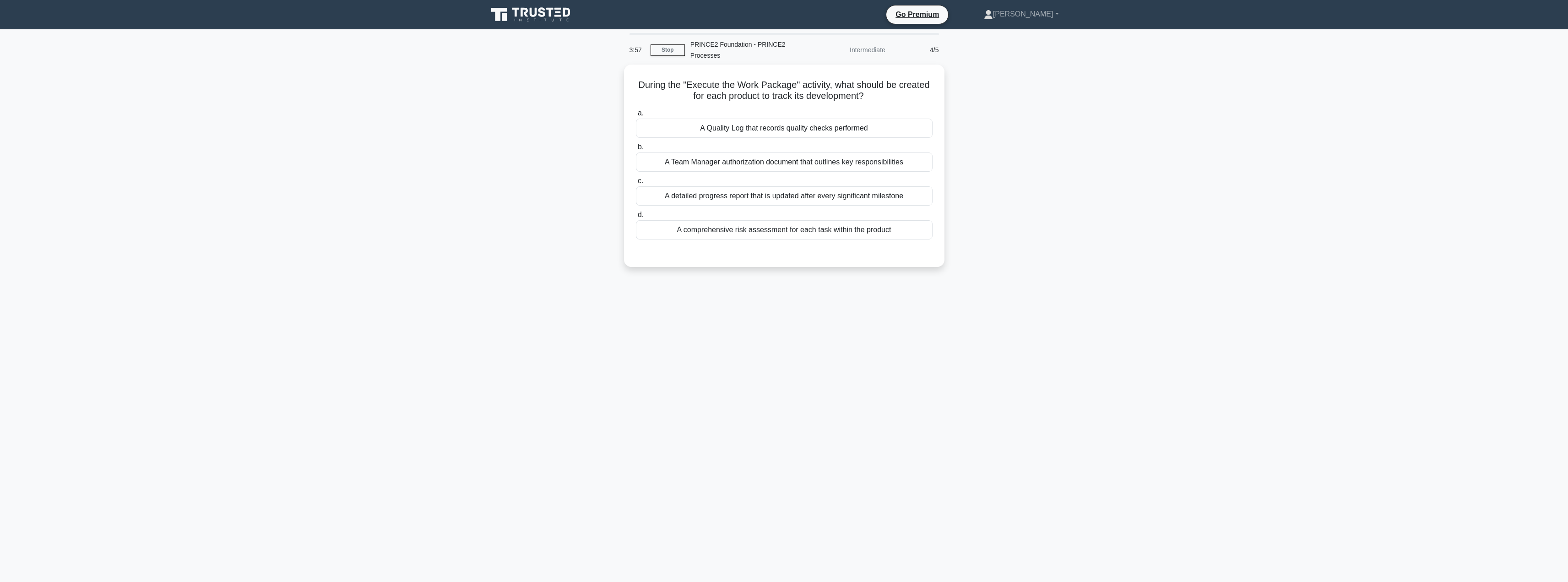
scroll to position [0, 0]
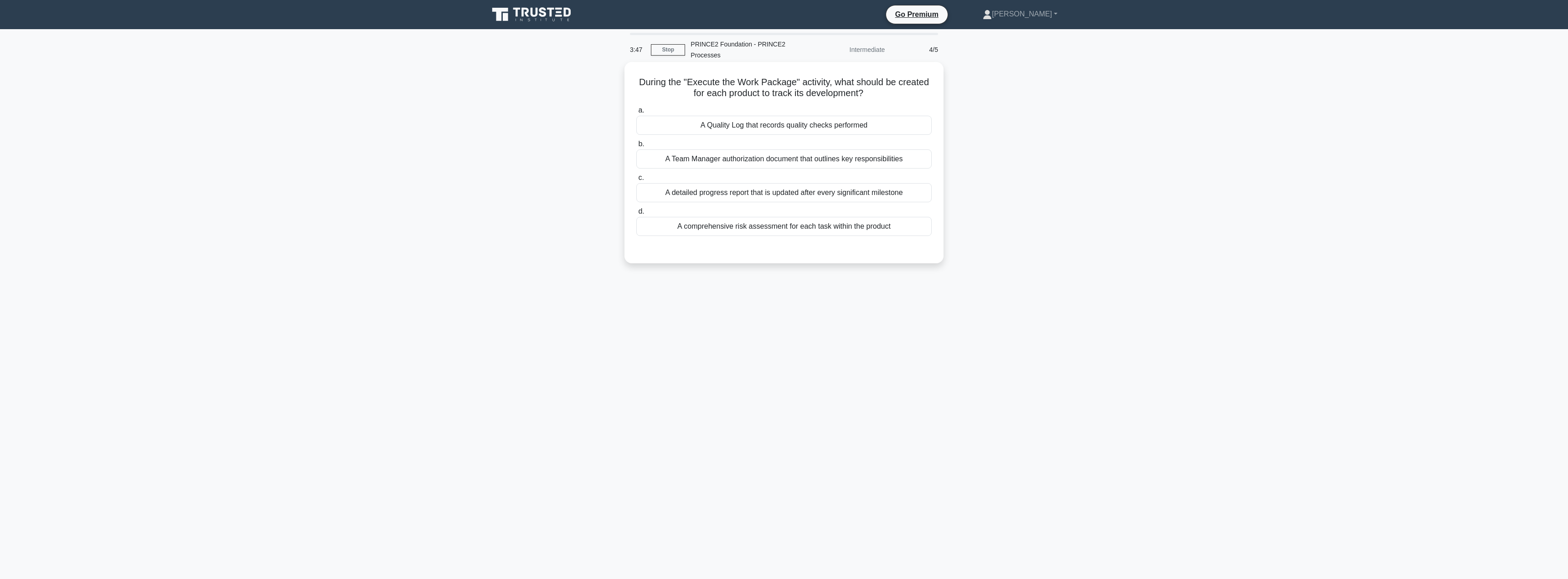
click at [846, 192] on div "A detailed progress report that is updated after every significant milestone" at bounding box center [783, 192] width 295 height 19
click at [636, 181] on input "c. A detailed progress report that is updated after every significant milestone" at bounding box center [636, 178] width 0 height 6
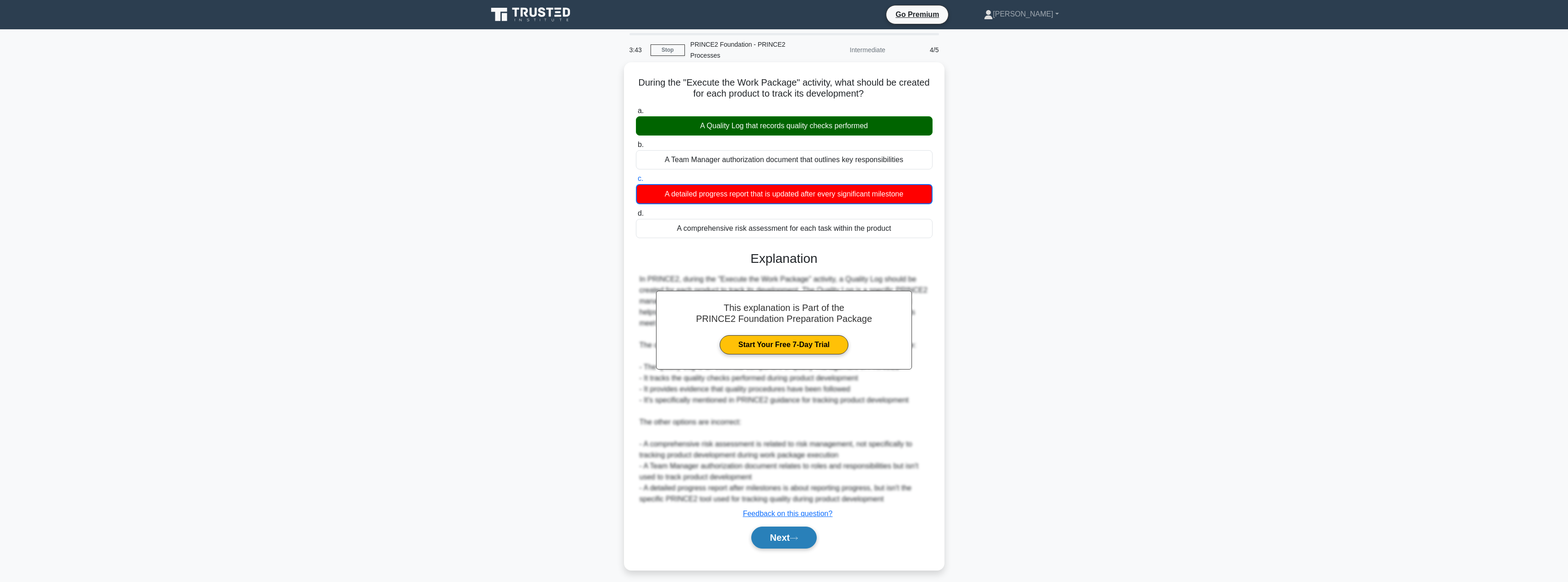
click at [777, 535] on button "Next" at bounding box center [784, 537] width 65 height 22
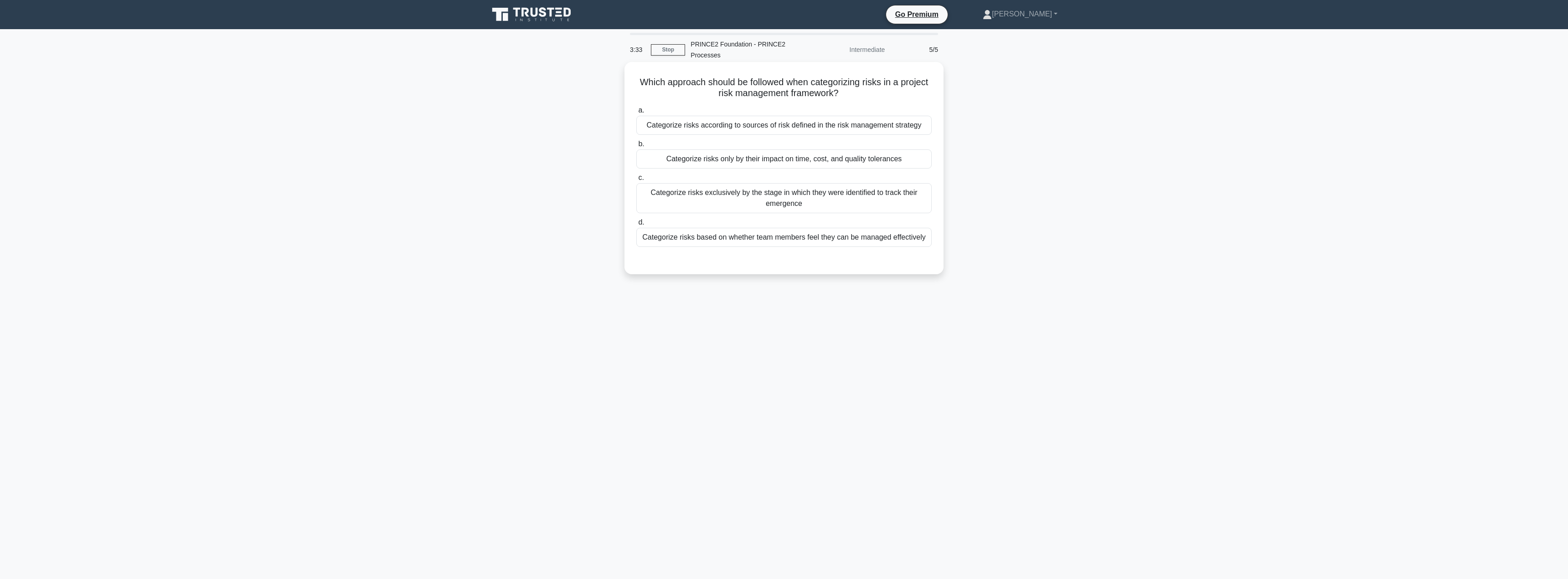
click at [783, 153] on div "Categorize risks only by their impact on time, cost, and quality tolerances" at bounding box center [783, 159] width 295 height 19
click at [636, 147] on input "b. Categorize risks only by their impact on time, cost, and quality tolerances" at bounding box center [636, 144] width 0 height 6
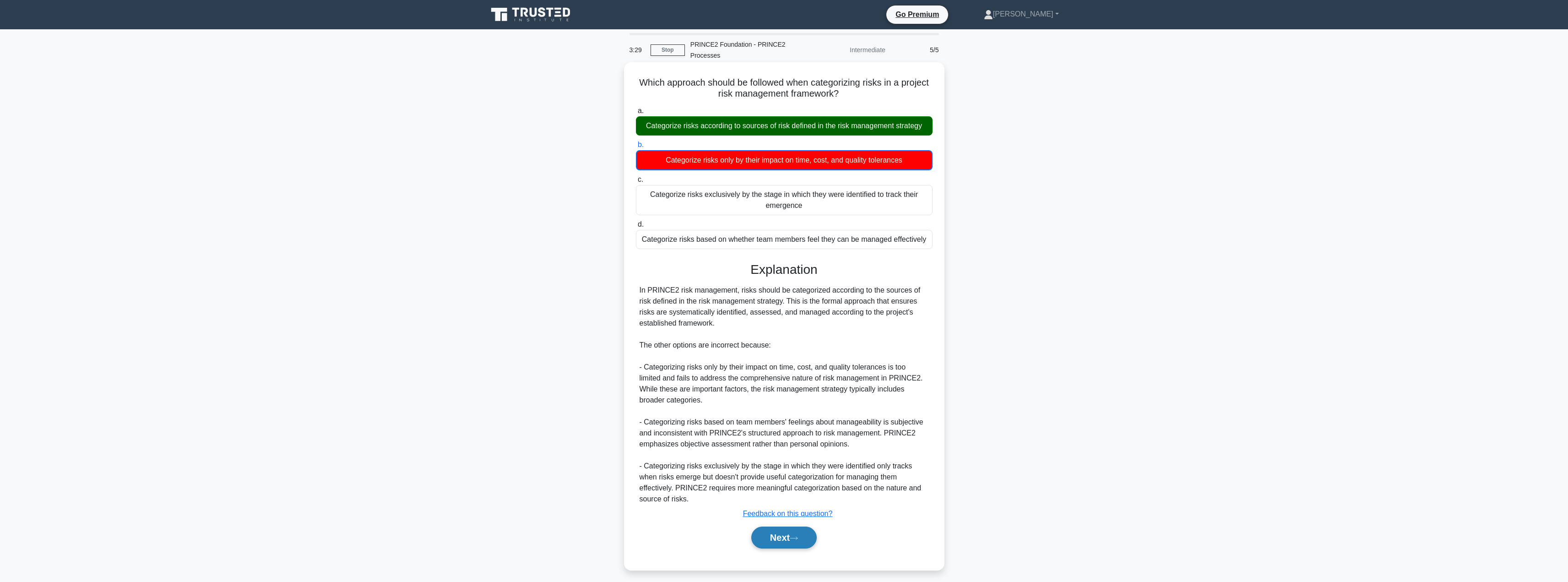
click at [782, 535] on button "Next" at bounding box center [784, 537] width 65 height 22
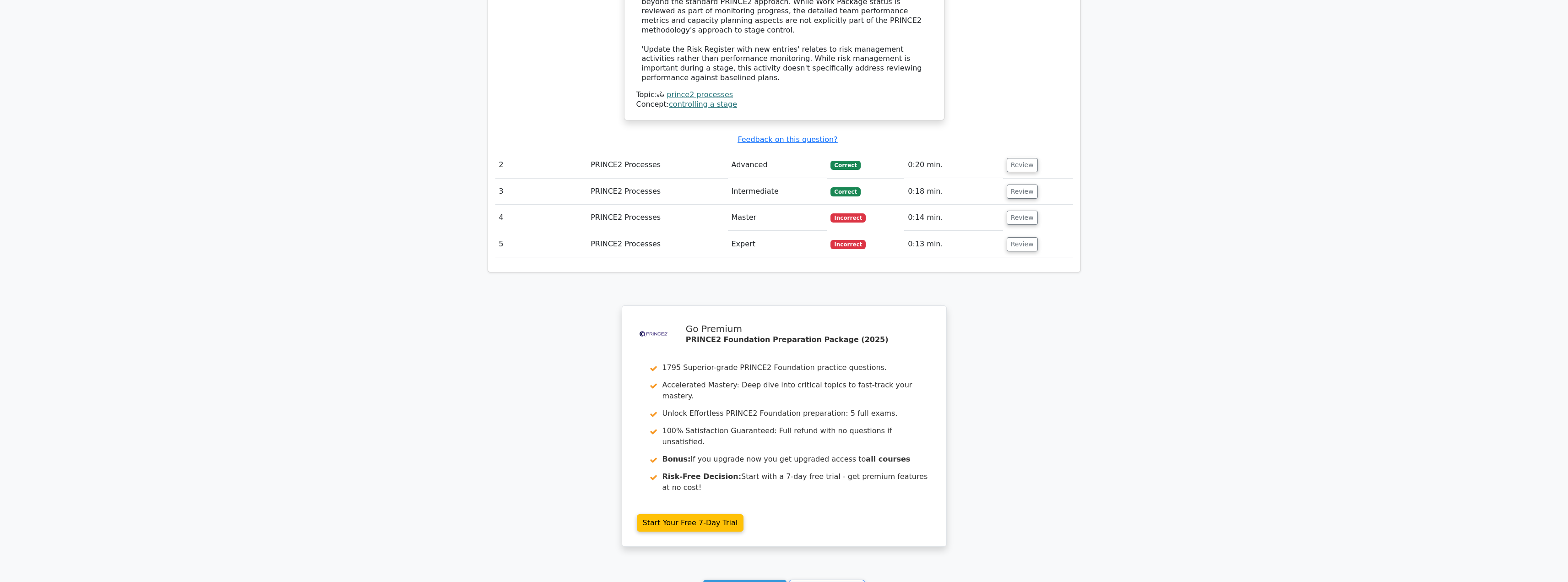
scroll to position [1104, 0]
